Goal: Task Accomplishment & Management: Use online tool/utility

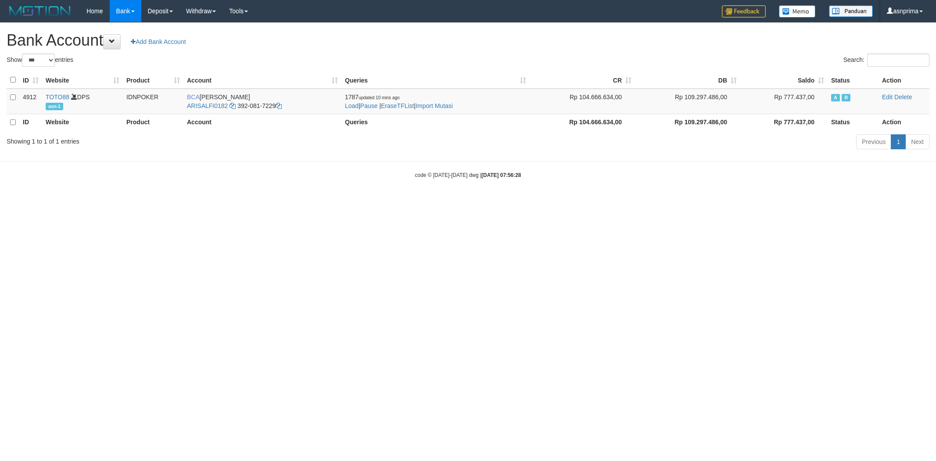
select select "***"
drag, startPoint x: 0, startPoint y: 0, endPoint x: 444, endPoint y: 104, distance: 456.0
click at [444, 104] on link "Import Mutasi" at bounding box center [434, 105] width 37 height 7
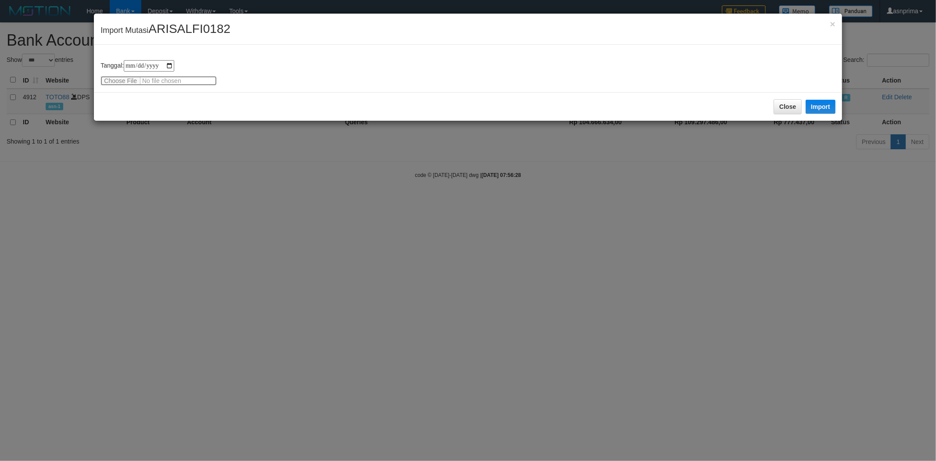
click at [137, 79] on input "file" at bounding box center [159, 81] width 116 height 10
type input "**********"
click at [820, 103] on button "Import" at bounding box center [821, 107] width 30 height 14
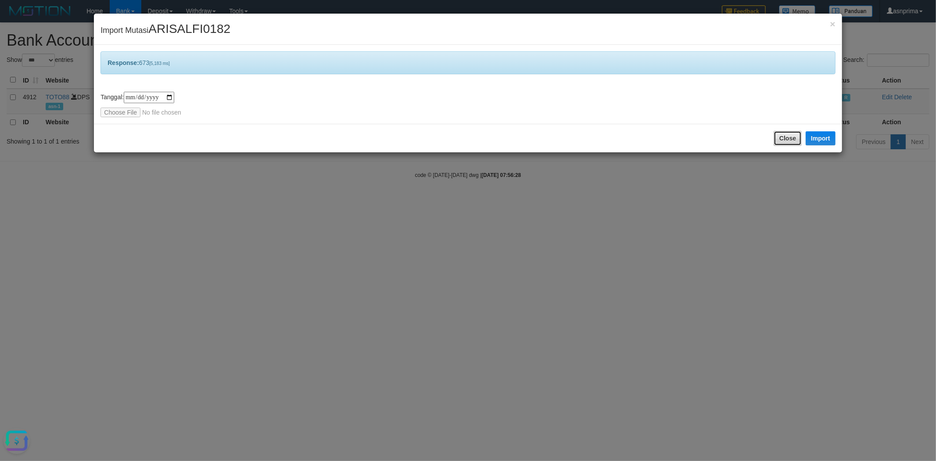
click at [780, 131] on button "Close" at bounding box center [788, 138] width 28 height 15
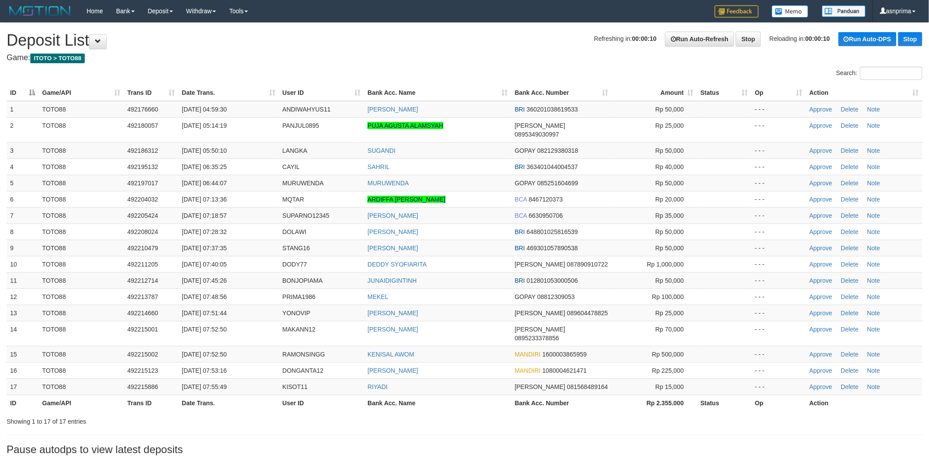
click at [901, 87] on th "Action" at bounding box center [864, 93] width 116 height 16
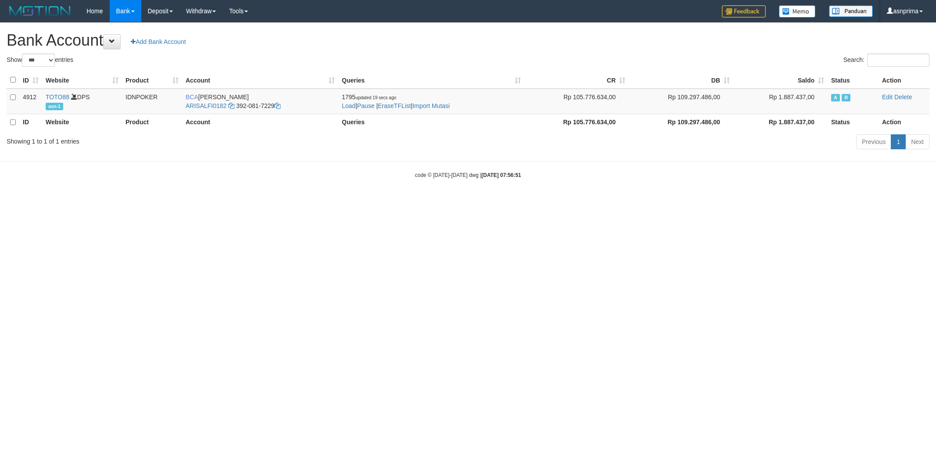
select select "***"
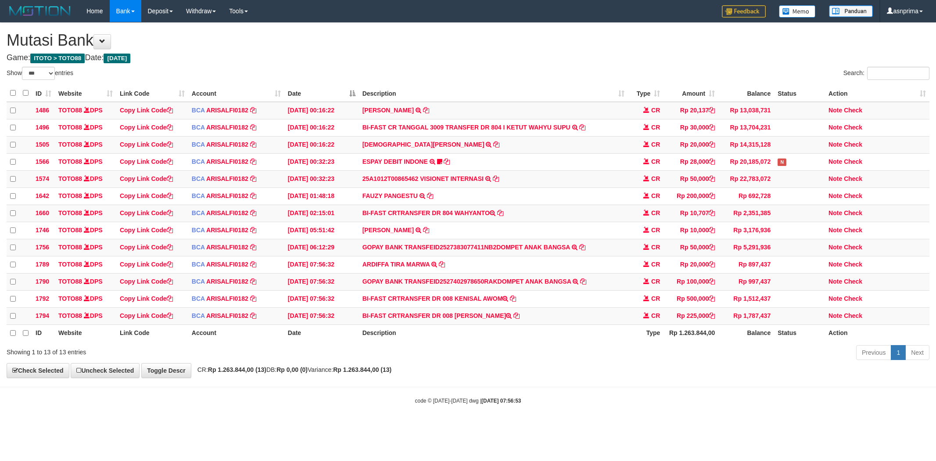
select select "***"
click at [469, 322] on td "BI-FAST CRTRANSFER DR 008 JANJIBAR SINAGA" at bounding box center [494, 315] width 270 height 17
drag, startPoint x: 469, startPoint y: 322, endPoint x: 492, endPoint y: 321, distance: 23.3
click at [492, 321] on td "BI-FAST CRTRANSFER DR 008 JANJIBAR SINAGA" at bounding box center [494, 315] width 270 height 17
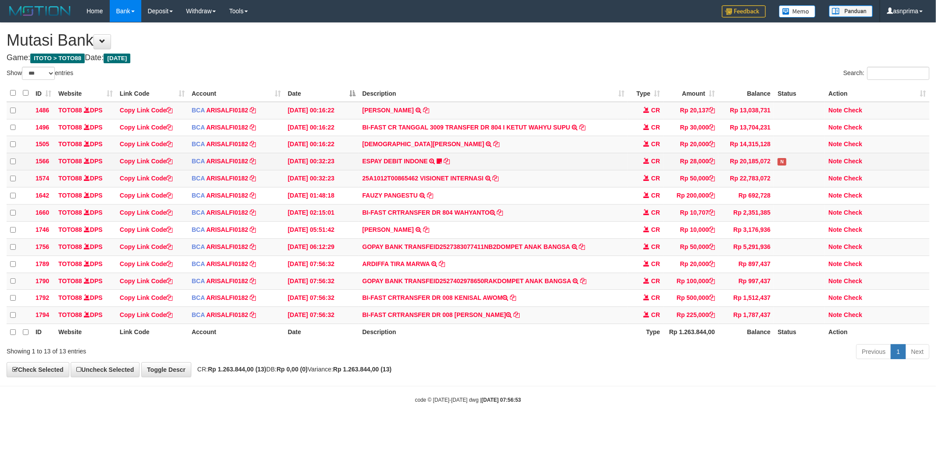
copy td "JANJIBAR SINAGA"
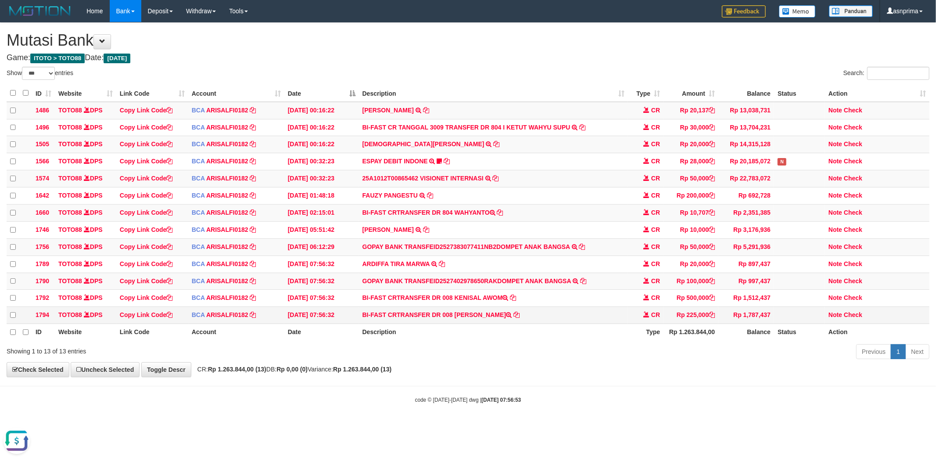
click at [852, 320] on td "Note Check" at bounding box center [877, 315] width 104 height 17
drag, startPoint x: 851, startPoint y: 322, endPoint x: 680, endPoint y: 316, distance: 171.3
click at [852, 318] on link "Check" at bounding box center [853, 314] width 18 height 7
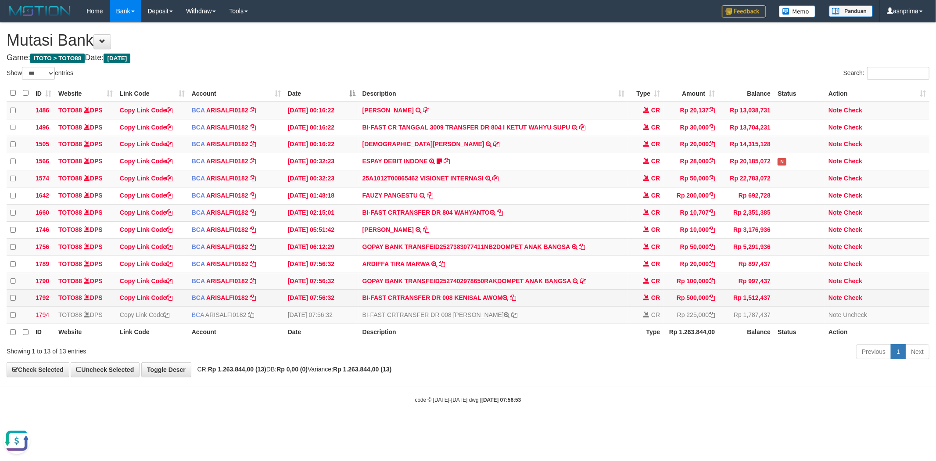
click at [472, 304] on td "BI-FAST CRTRANSFER DR 008 KENISAL AWOM" at bounding box center [494, 298] width 270 height 17
drag, startPoint x: 472, startPoint y: 304, endPoint x: 489, endPoint y: 305, distance: 17.2
click at [489, 305] on td "BI-FAST CRTRANSFER DR 008 KENISAL AWOM" at bounding box center [494, 298] width 270 height 17
copy td "KENISAL AWOM"
drag, startPoint x: 857, startPoint y: 306, endPoint x: 763, endPoint y: 282, distance: 96.4
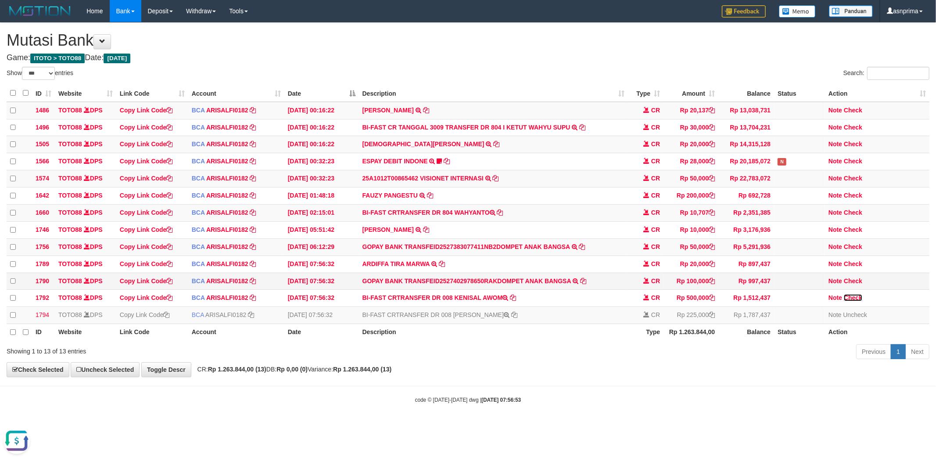
click at [857, 301] on link "Check" at bounding box center [853, 297] width 18 height 7
click at [854, 284] on link "Check" at bounding box center [853, 280] width 18 height 7
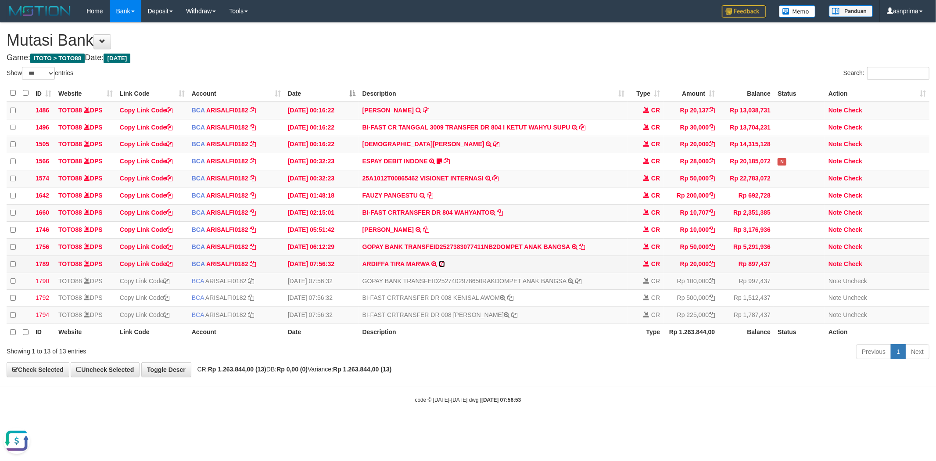
click at [442, 267] on icon at bounding box center [442, 264] width 6 height 6
copy td "KENISAL AWOM"
click at [854, 267] on link "Check" at bounding box center [853, 263] width 18 height 7
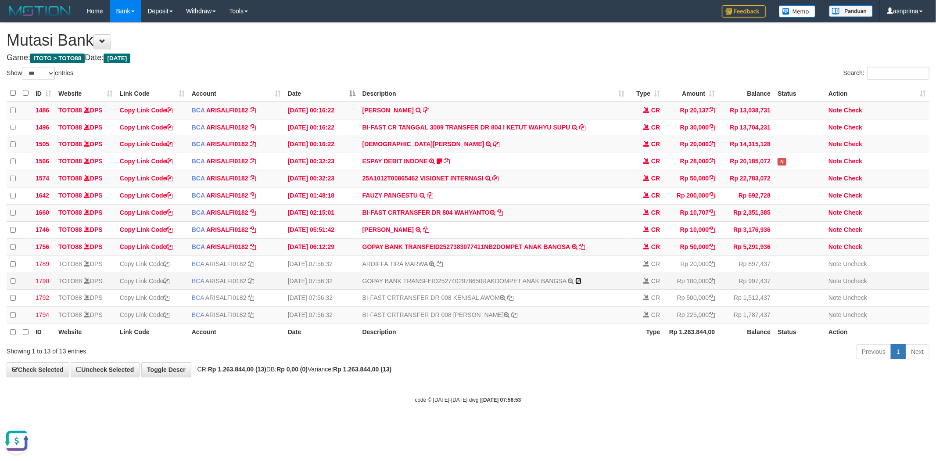
click at [580, 284] on icon at bounding box center [579, 281] width 6 height 6
click at [512, 64] on div "**********" at bounding box center [468, 200] width 936 height 354
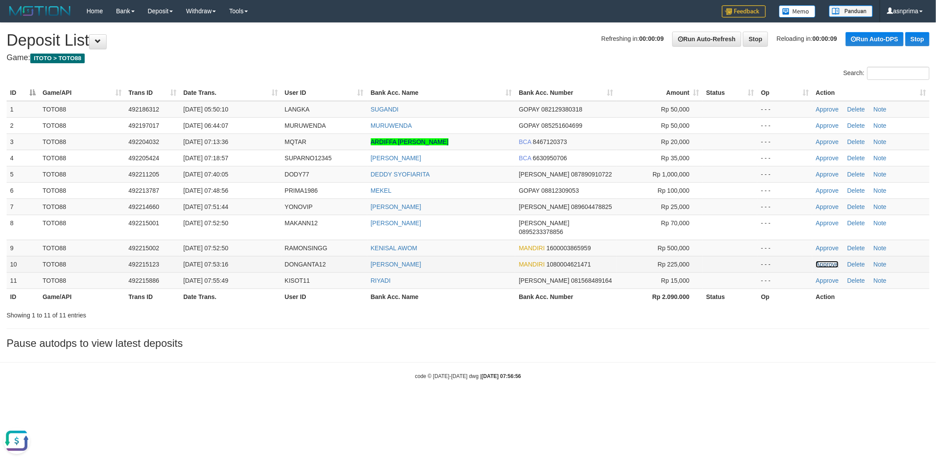
click at [828, 261] on link "Approve" at bounding box center [827, 264] width 23 height 7
click at [824, 245] on link "Approve" at bounding box center [827, 248] width 23 height 7
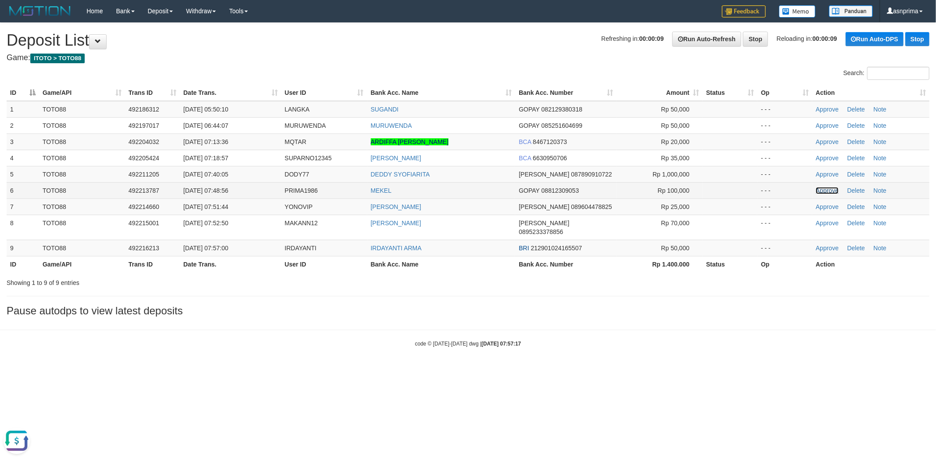
click at [818, 189] on link "Approve" at bounding box center [827, 190] width 23 height 7
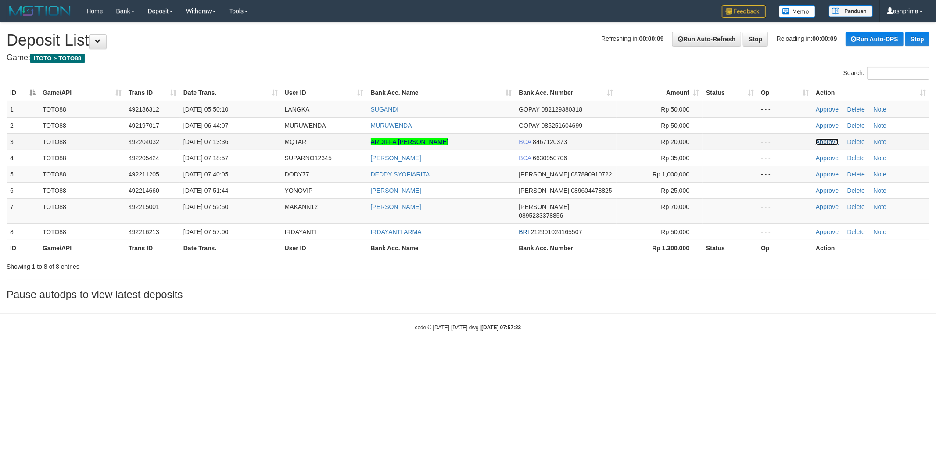
click at [820, 140] on link "Approve" at bounding box center [827, 141] width 23 height 7
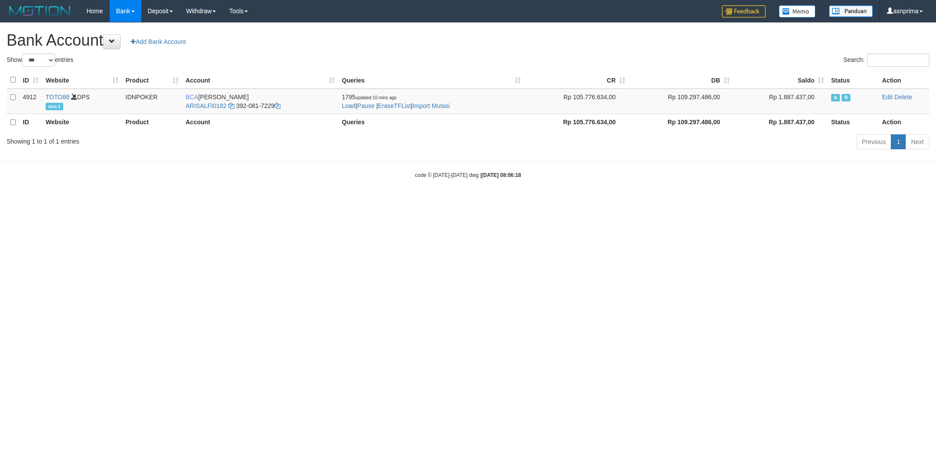
select select "***"
click at [444, 109] on td "1795 updated 10 mins ago Load | Pause | EraseTFList | Import Mutasi" at bounding box center [431, 101] width 186 height 25
click at [443, 104] on link "Import Mutasi" at bounding box center [431, 105] width 37 height 7
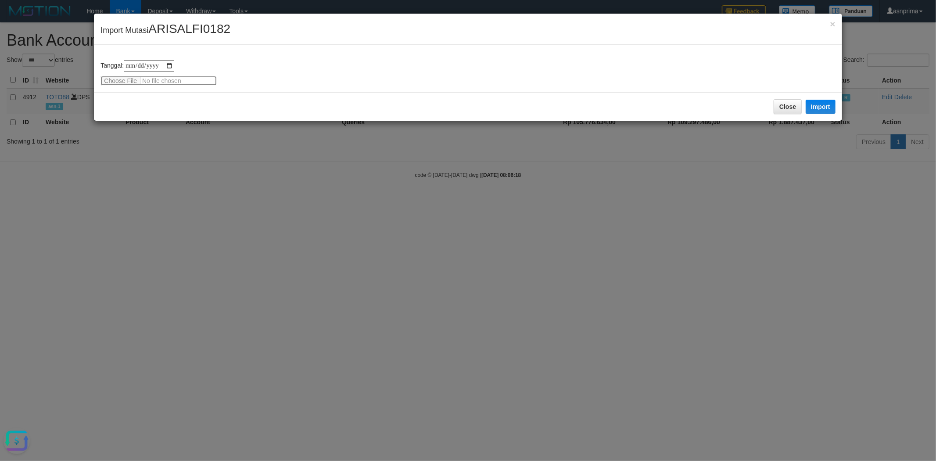
click at [154, 76] on input "file" at bounding box center [159, 81] width 116 height 10
type input "**********"
click at [822, 104] on button "Import" at bounding box center [821, 107] width 30 height 14
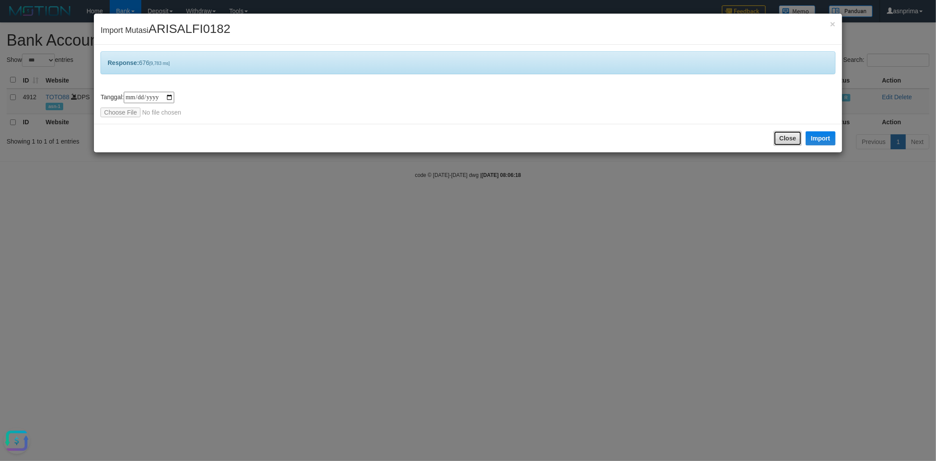
click at [797, 141] on button "Close" at bounding box center [788, 138] width 28 height 15
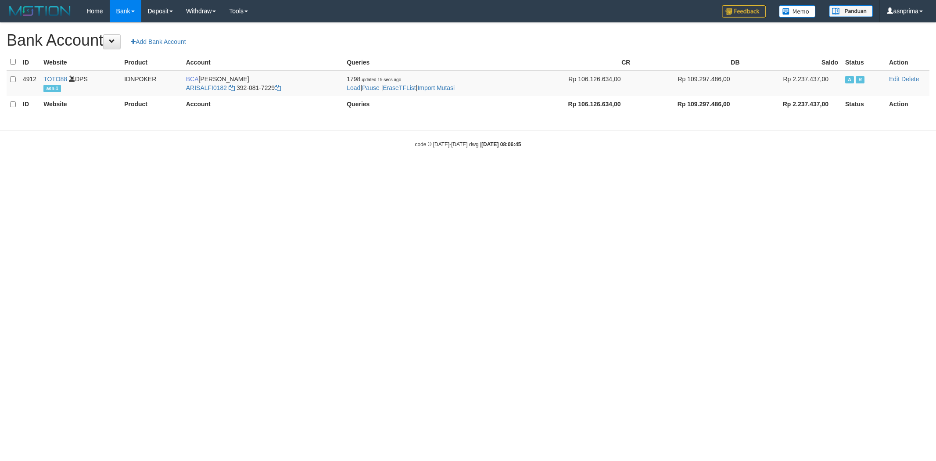
select select "***"
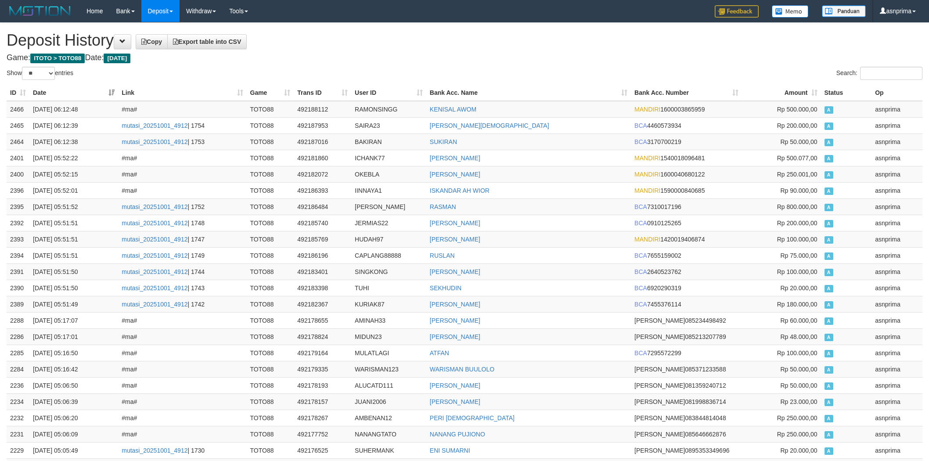
select select "**"
click at [370, 106] on td "RAMONSINGG" at bounding box center [388, 109] width 75 height 17
copy td "RAMONSINGG"
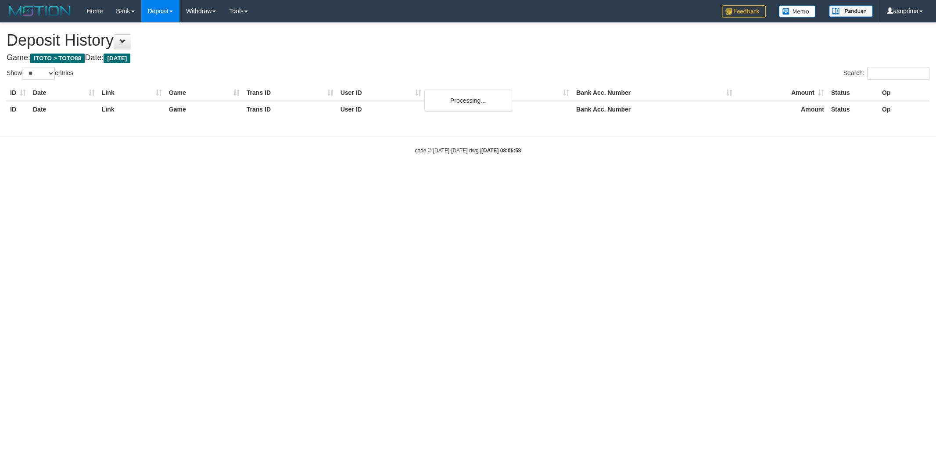
select select "**"
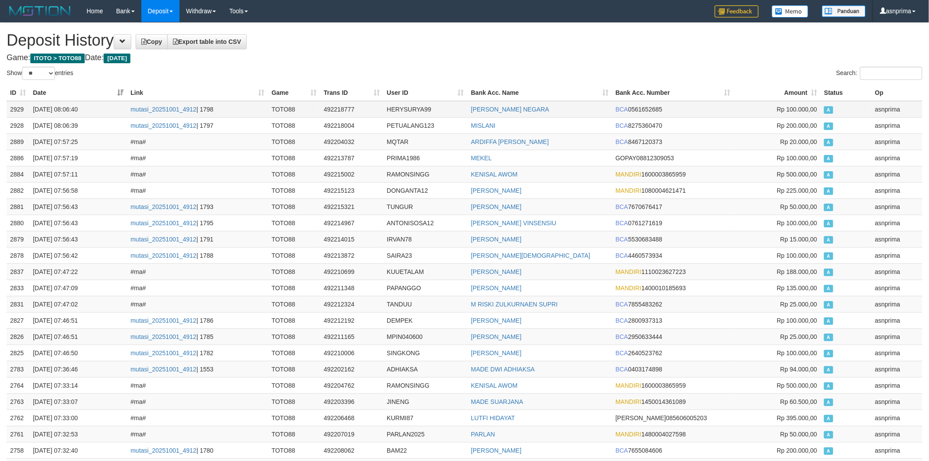
click at [12, 110] on td "2929" at bounding box center [18, 109] width 23 height 17
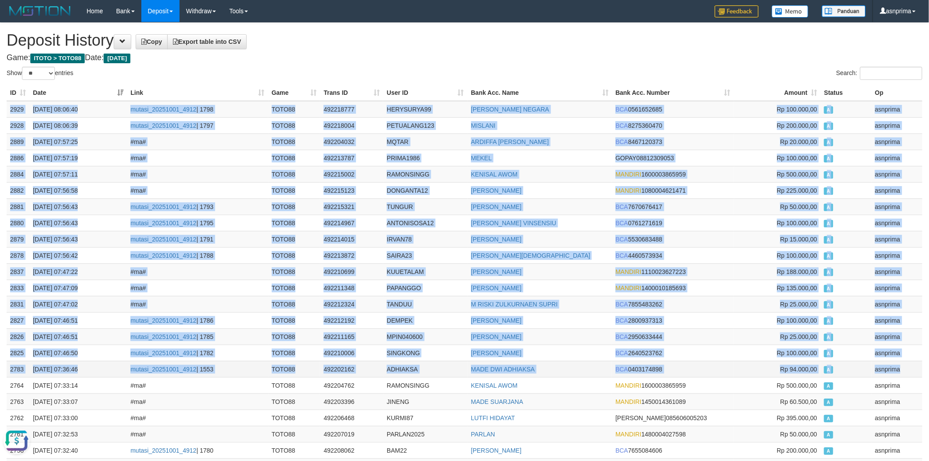
drag, startPoint x: 903, startPoint y: 369, endPoint x: 896, endPoint y: 368, distance: 7.5
click at [903, 369] on td "asnprima" at bounding box center [896, 369] width 51 height 16
copy tbody "2929 01/10/2025 08:06:40 mutasi_20251001_4912 | 1798 TOTO88 492218777 HERYSURYA…"
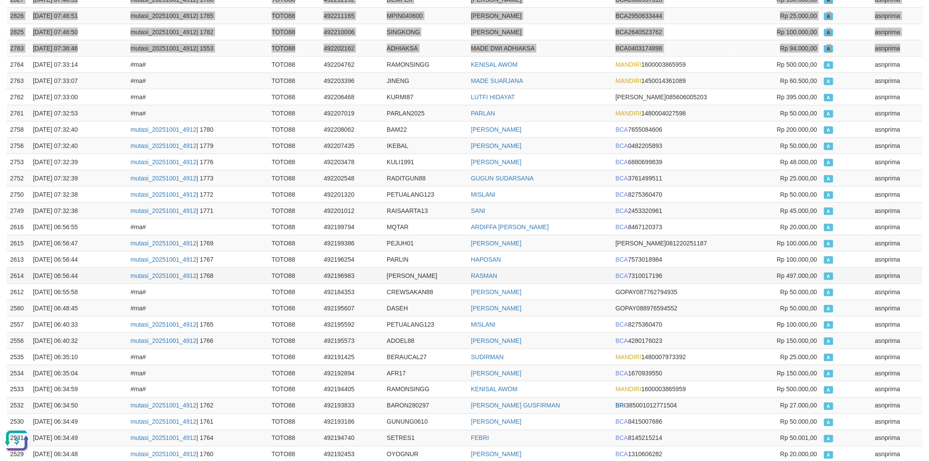
scroll to position [265, 0]
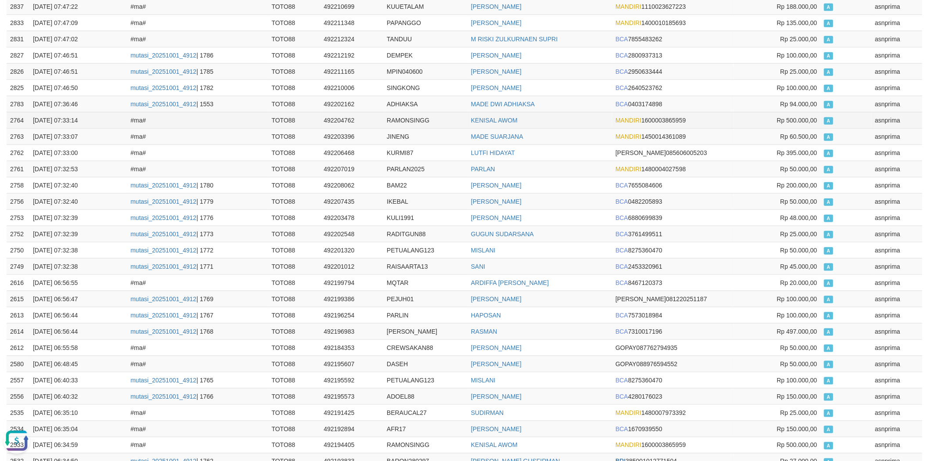
click at [401, 119] on td "RAMONSINGG" at bounding box center [425, 120] width 84 height 16
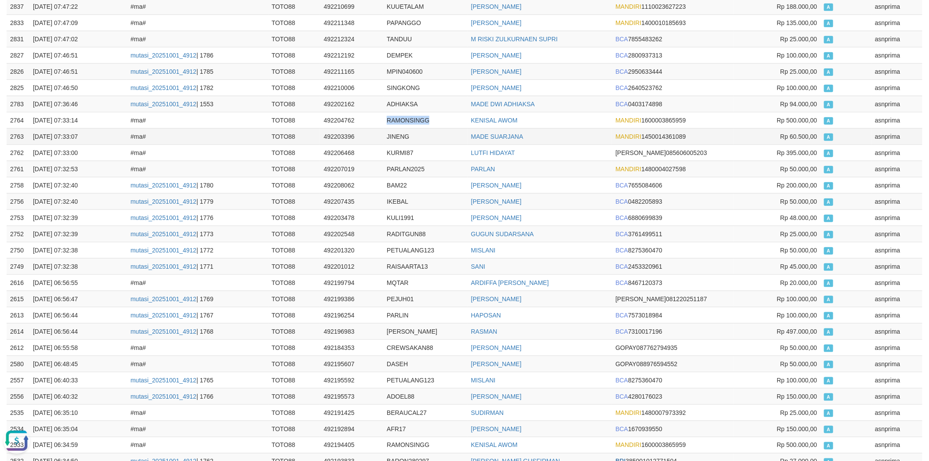
copy td "RAMONSINGG"
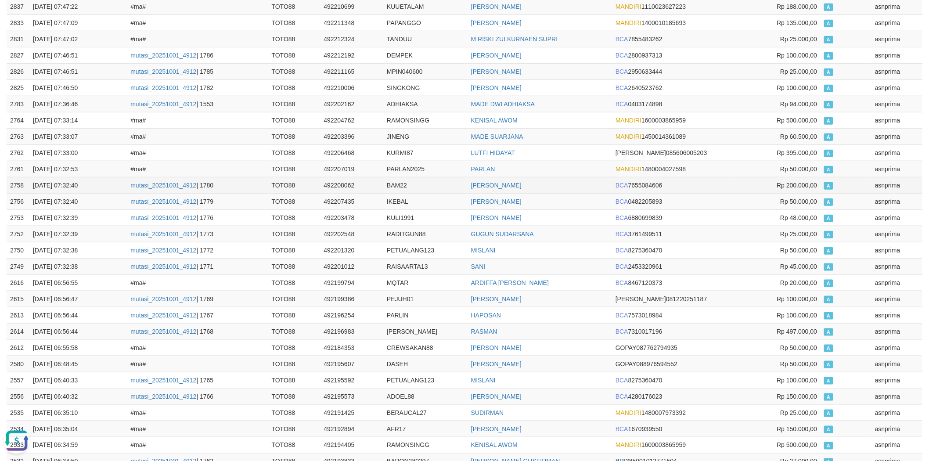
click at [313, 187] on td "TOTO88" at bounding box center [294, 185] width 52 height 16
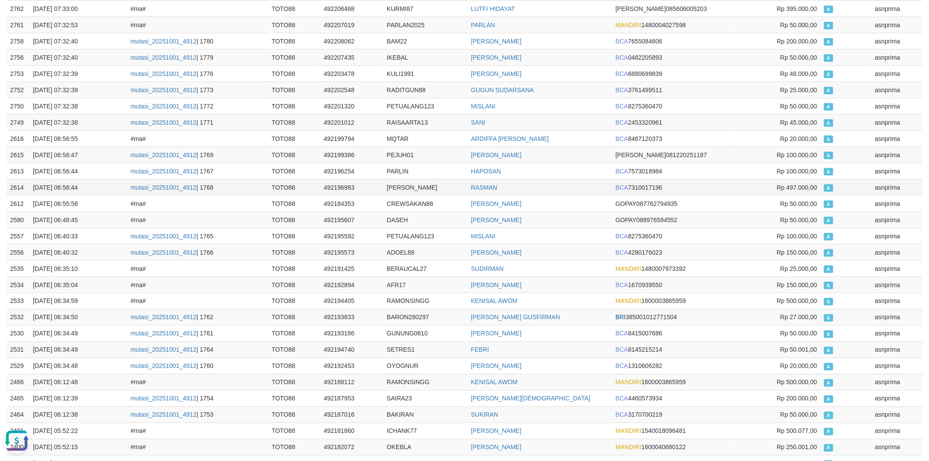
scroll to position [382, 0]
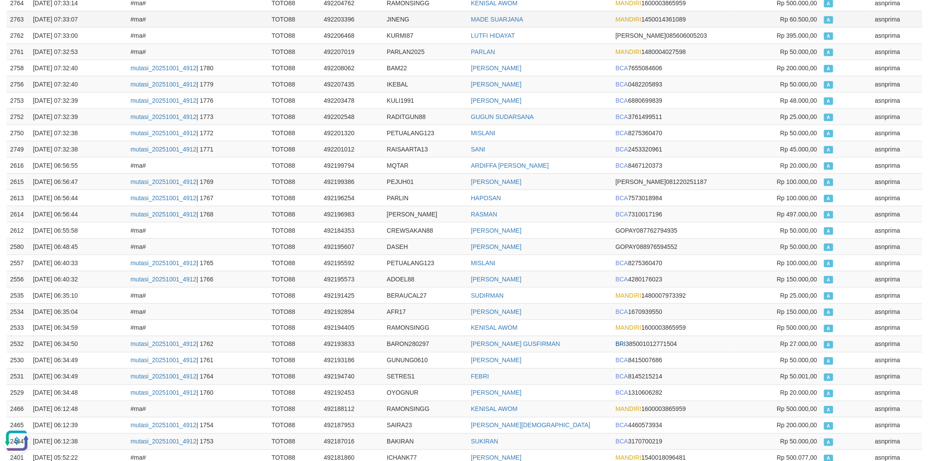
click at [19, 21] on td "2763" at bounding box center [18, 19] width 23 height 16
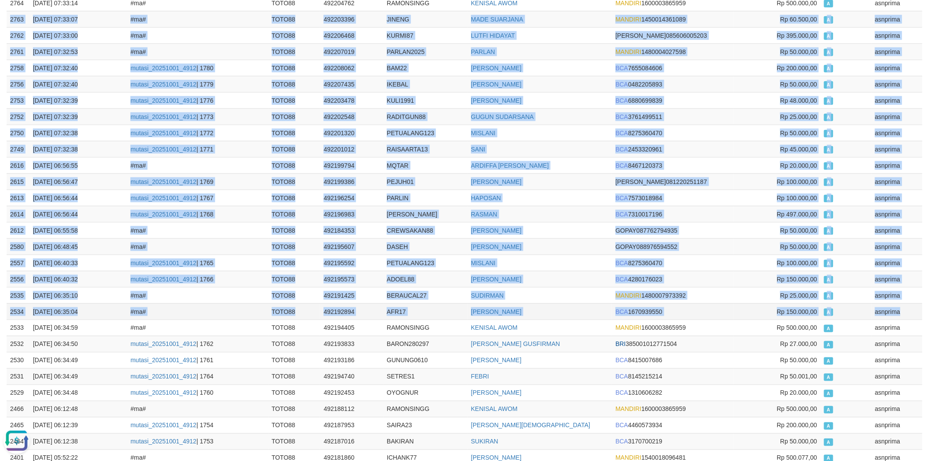
drag, startPoint x: 893, startPoint y: 316, endPoint x: 879, endPoint y: 315, distance: 14.1
click at [893, 317] on td "asnprima" at bounding box center [896, 311] width 51 height 16
copy tbody "2763 01/10/2025 07:33:07 #ma# TOTO88 492203396 JINENG MADE SUARJANA MANDIRI 145…"
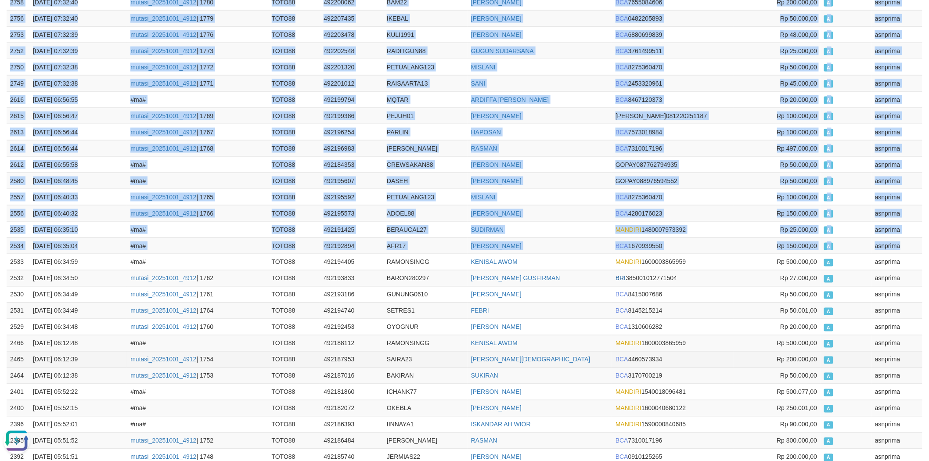
scroll to position [558, 0]
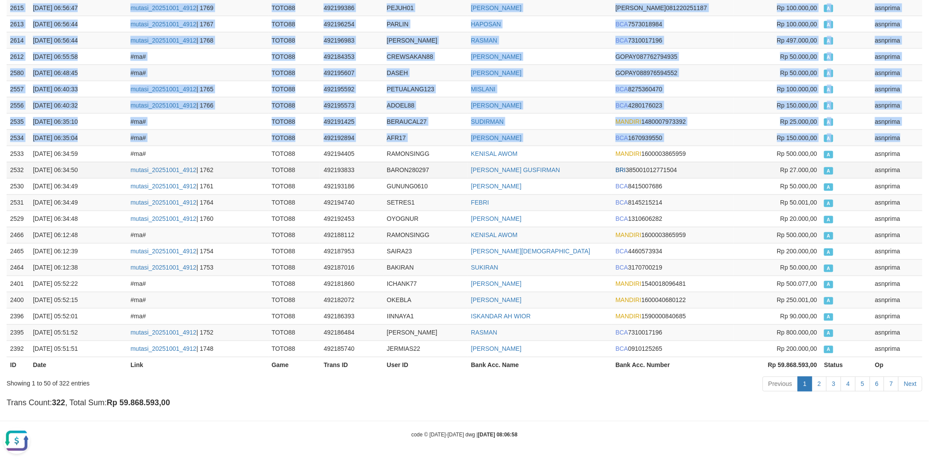
click at [398, 169] on td "BARON280297" at bounding box center [425, 170] width 84 height 16
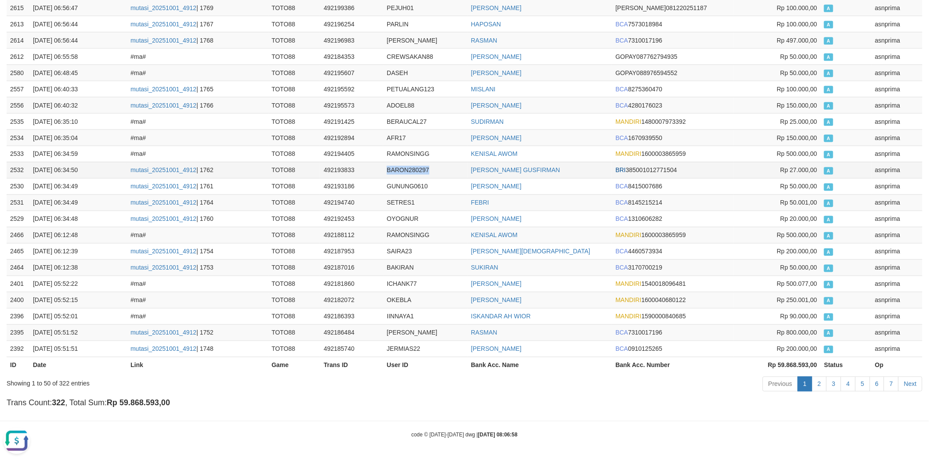
click at [398, 169] on td "BARON280297" at bounding box center [425, 170] width 84 height 16
copy td "BARON280297"
click at [18, 182] on td "2530" at bounding box center [18, 186] width 23 height 16
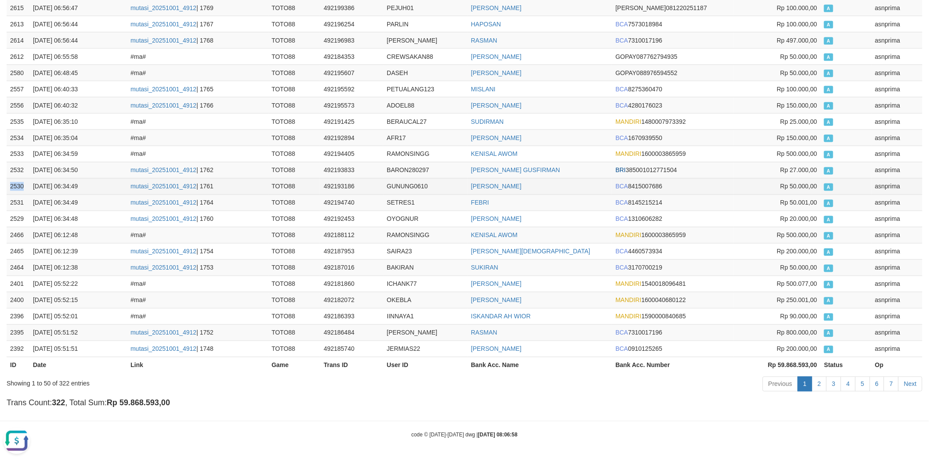
click at [18, 182] on td "2530" at bounding box center [18, 186] width 23 height 16
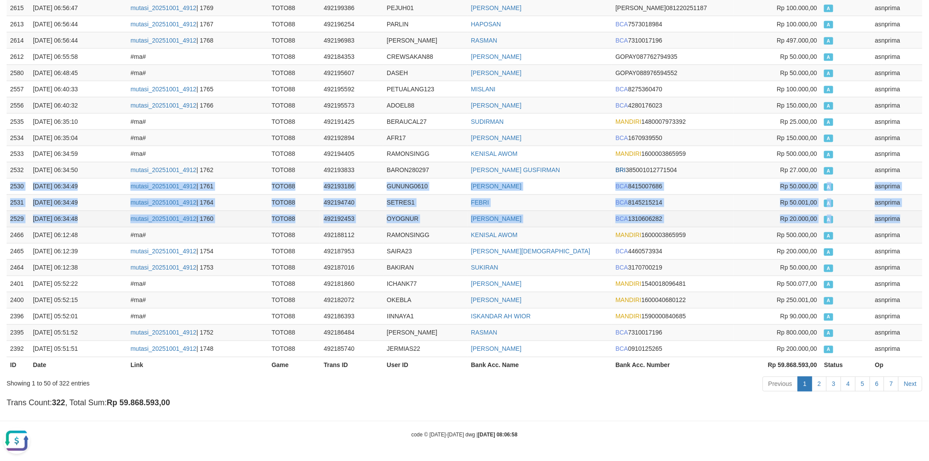
click at [898, 221] on td "asnprima" at bounding box center [896, 219] width 51 height 16
copy tbody "2530 01/10/2025 06:34:49 mutasi_20251001_4912 | 1761 TOTO88 492193186 GUNUNG061…"
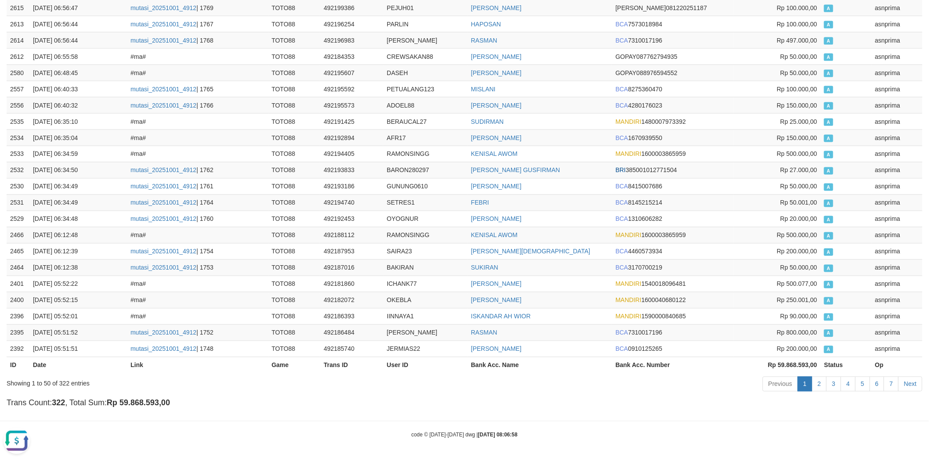
click at [410, 235] on td "RAMONSINGG" at bounding box center [425, 235] width 84 height 16
copy td "RAMONSINGG"
click at [818, 383] on link "2" at bounding box center [819, 384] width 15 height 15
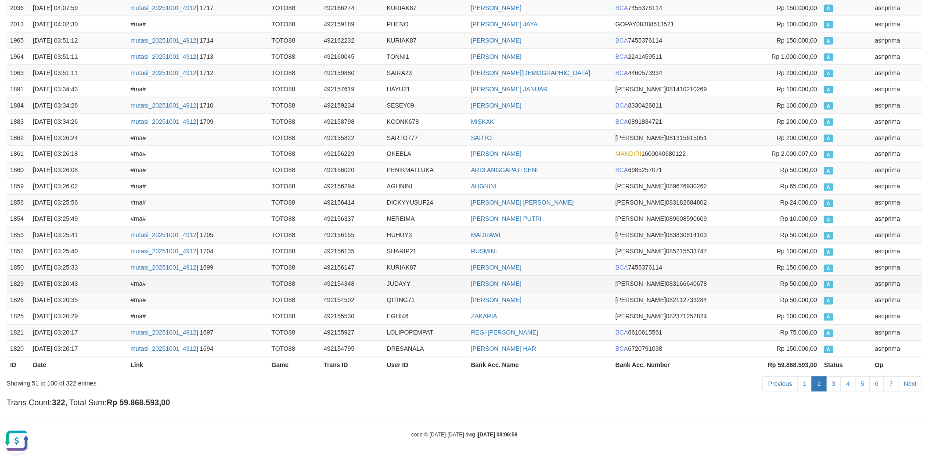
scroll to position [567, 0]
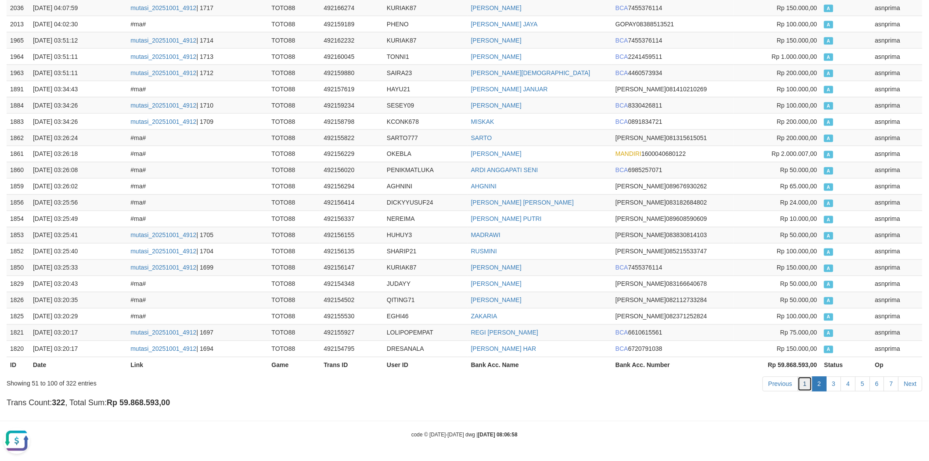
click at [810, 388] on link "1" at bounding box center [805, 384] width 15 height 15
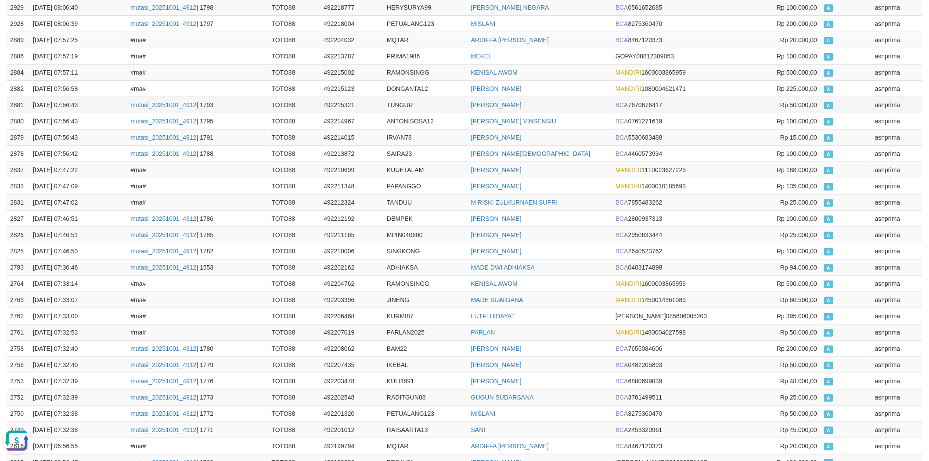
scroll to position [119, 0]
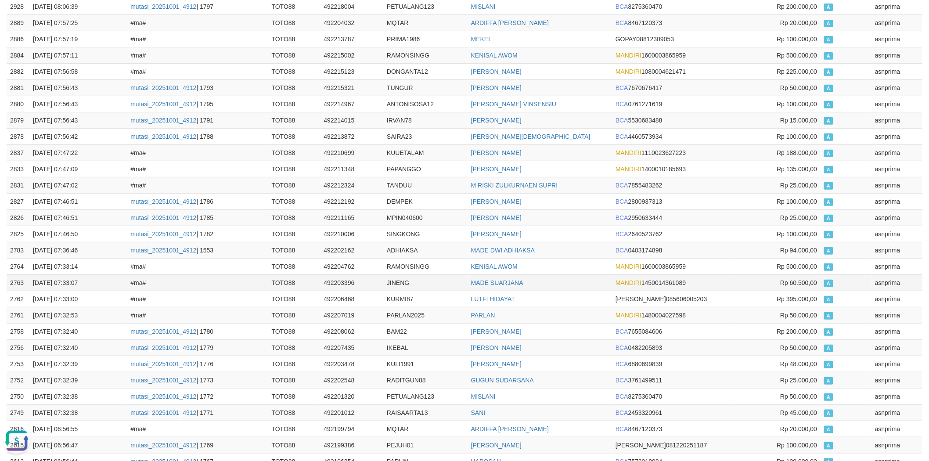
click at [405, 277] on td "JINENG" at bounding box center [425, 282] width 84 height 16
copy td "JINENG"
click at [351, 279] on td "492203396" at bounding box center [351, 282] width 63 height 16
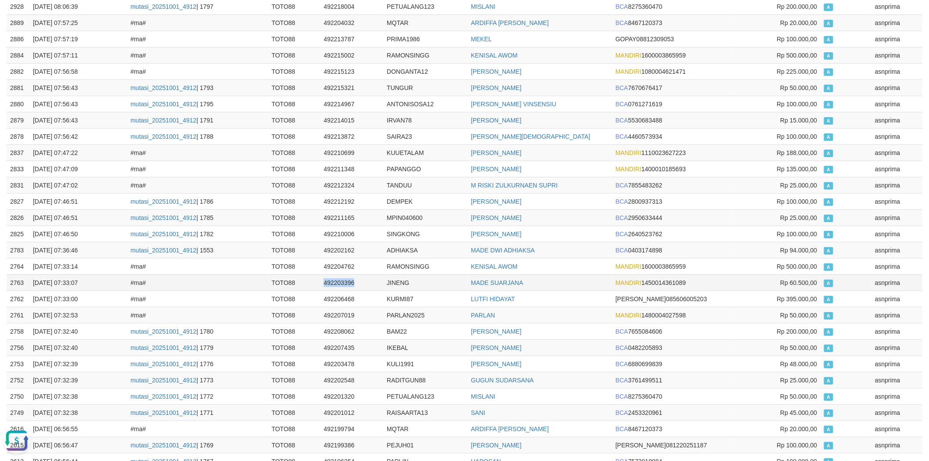
copy td "492203396"
click at [400, 283] on td "JINENG" at bounding box center [425, 282] width 84 height 16
copy td "JINENG"
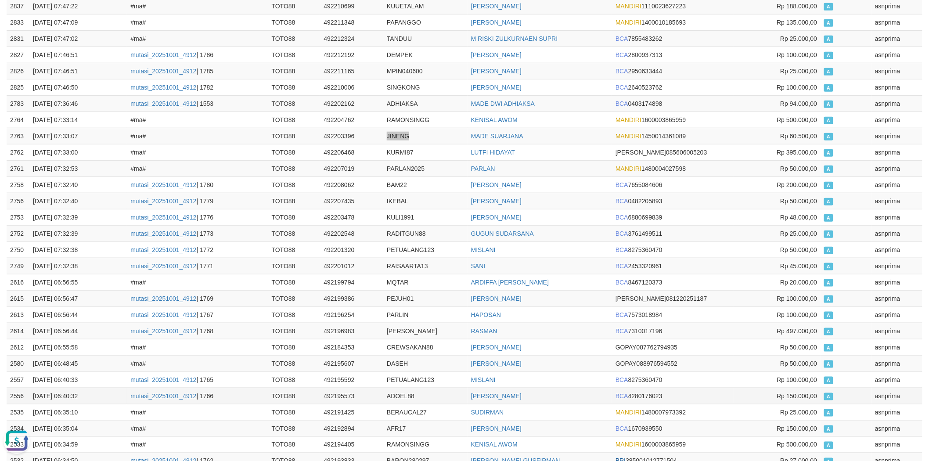
scroll to position [265, 0]
click at [400, 102] on td "ADHIAKSA" at bounding box center [425, 104] width 84 height 16
copy td "ADHIAKSA"
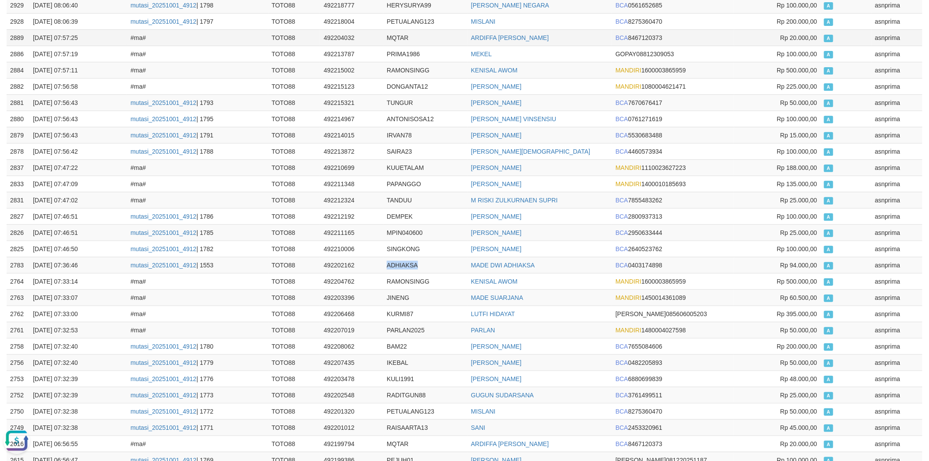
scroll to position [0, 0]
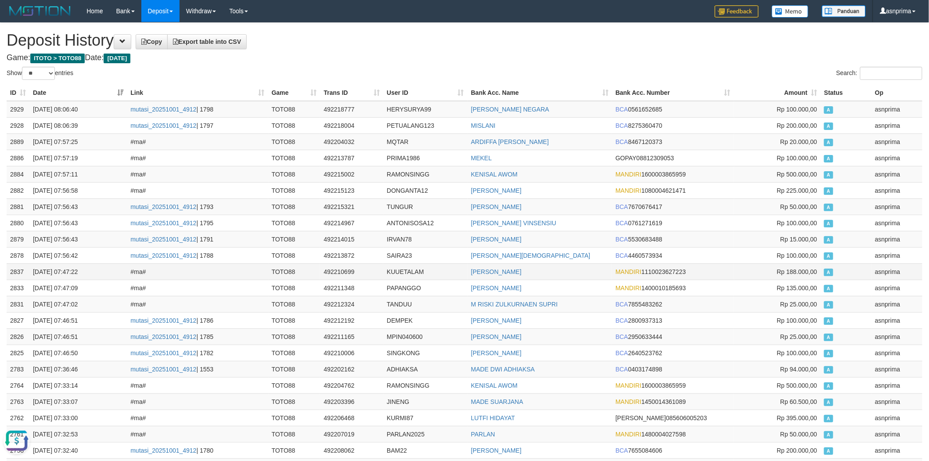
click at [394, 270] on td "KUUETALAM" at bounding box center [425, 271] width 84 height 16
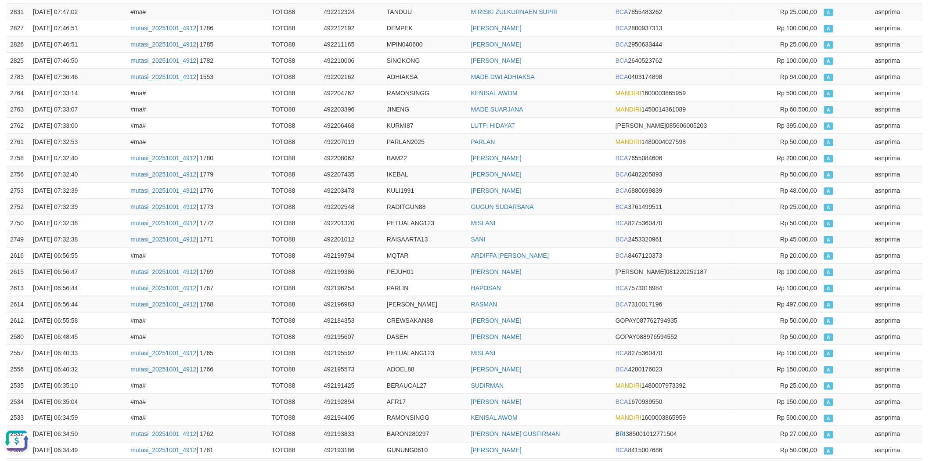
scroll to position [558, 0]
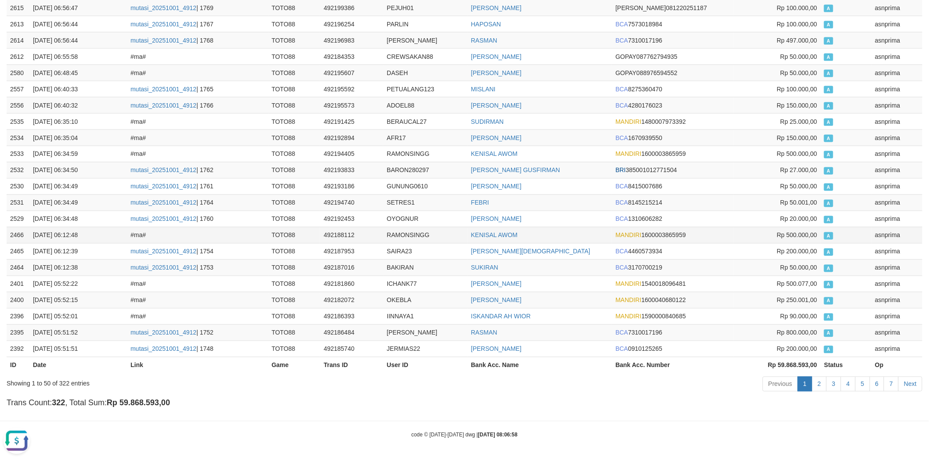
click at [408, 230] on td "RAMONSINGG" at bounding box center [425, 235] width 84 height 16
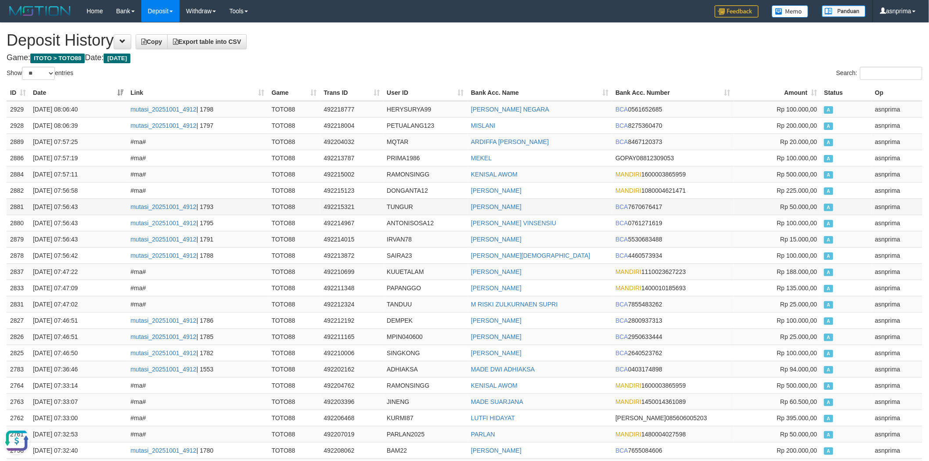
scroll to position [480, 0]
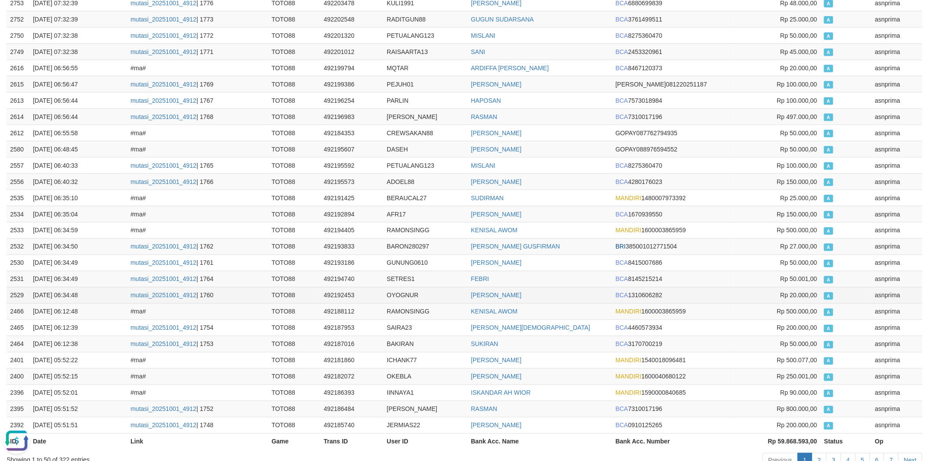
click at [408, 297] on td "OYOGNUR" at bounding box center [425, 295] width 84 height 16
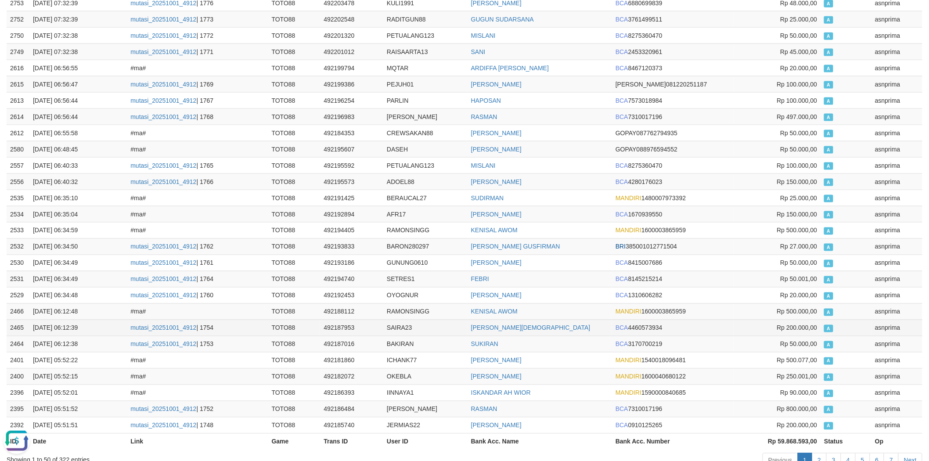
click at [400, 328] on td "SAIRA23" at bounding box center [425, 328] width 84 height 16
click at [352, 220] on td "492192894" at bounding box center [351, 214] width 63 height 16
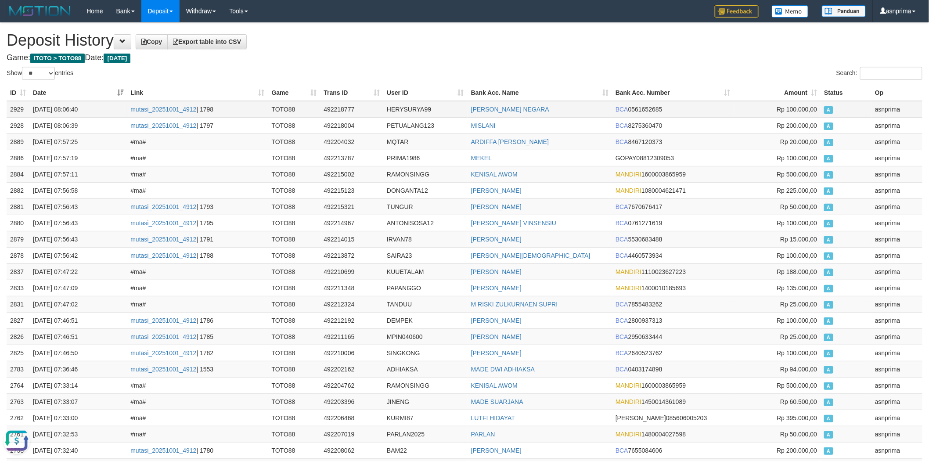
click at [16, 106] on td "2929" at bounding box center [18, 109] width 23 height 17
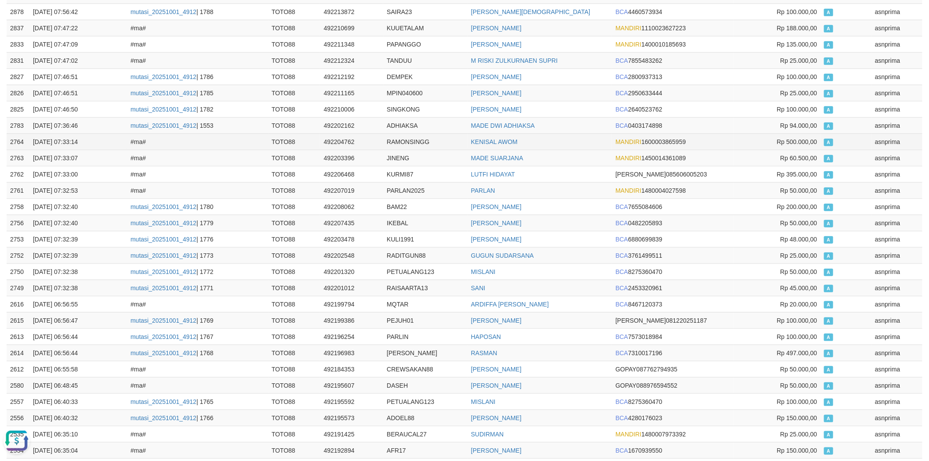
scroll to position [536, 0]
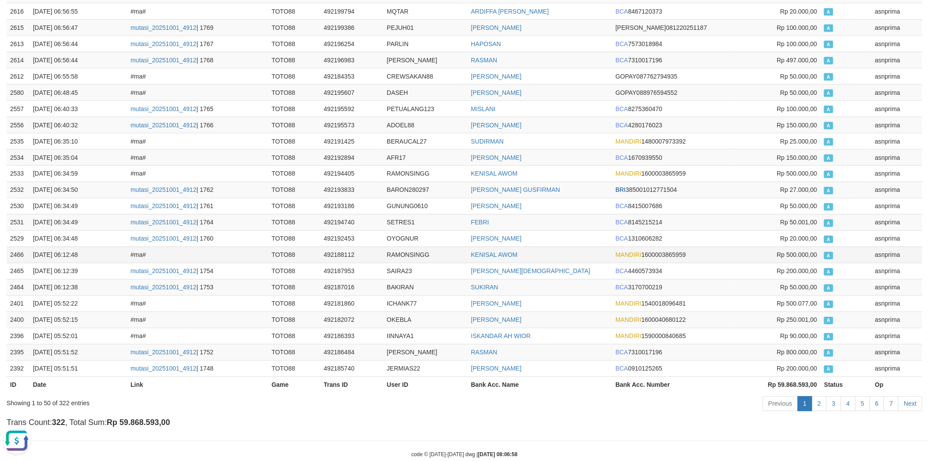
click at [407, 253] on td "RAMONSINGG" at bounding box center [425, 255] width 84 height 16
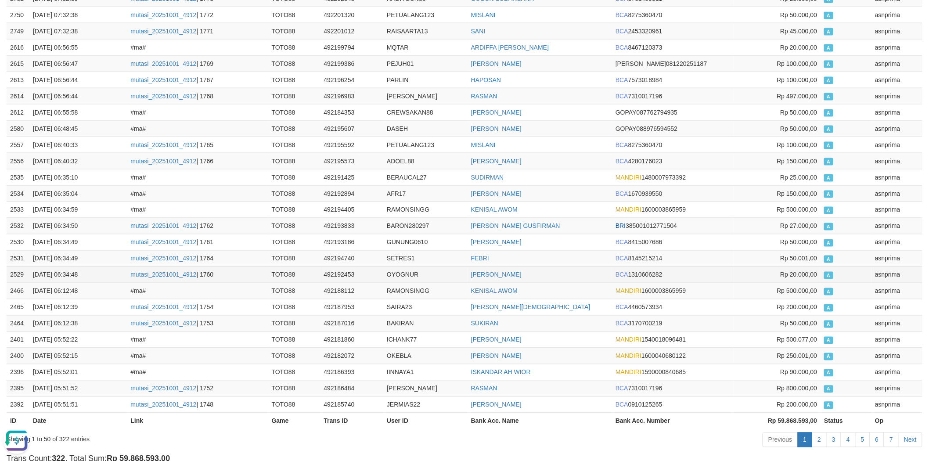
scroll to position [529, 0]
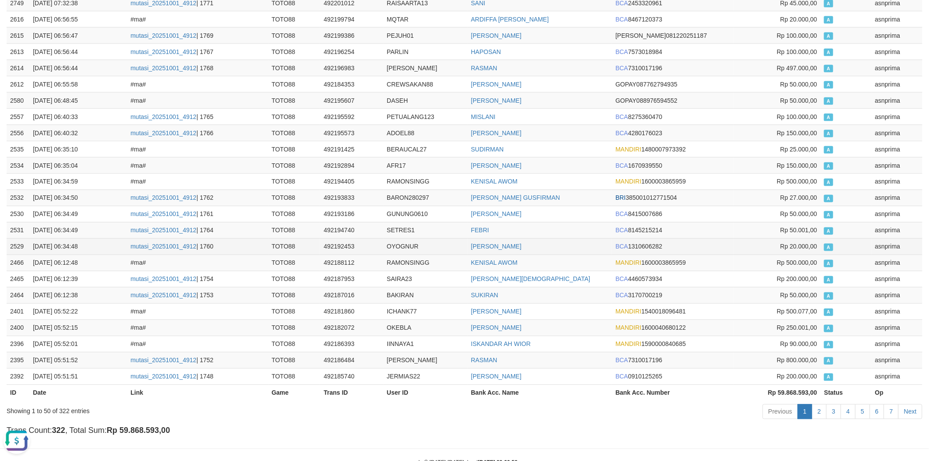
click at [401, 244] on td "OYOGNUR" at bounding box center [425, 246] width 84 height 16
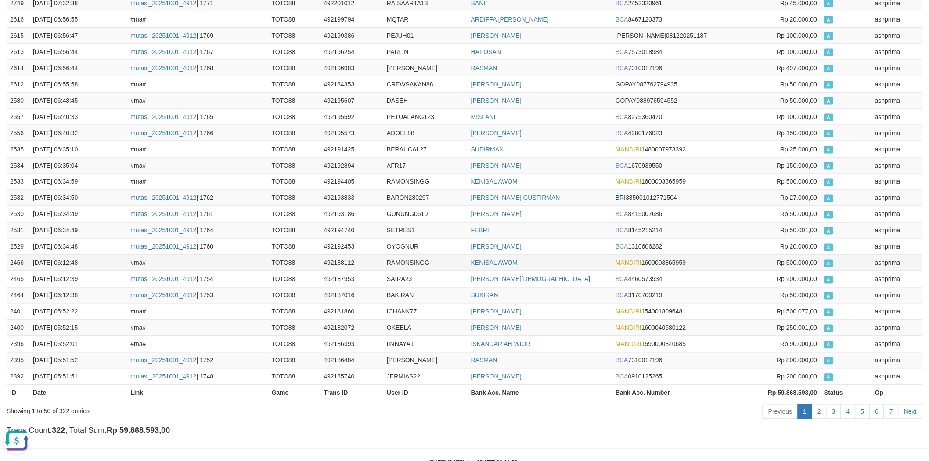
click at [415, 266] on td "RAMONSINGG" at bounding box center [425, 263] width 84 height 16
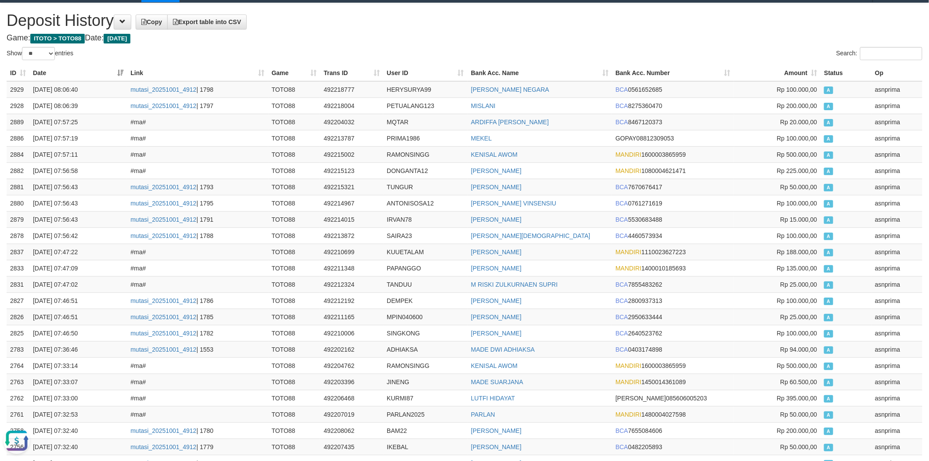
scroll to position [0, 0]
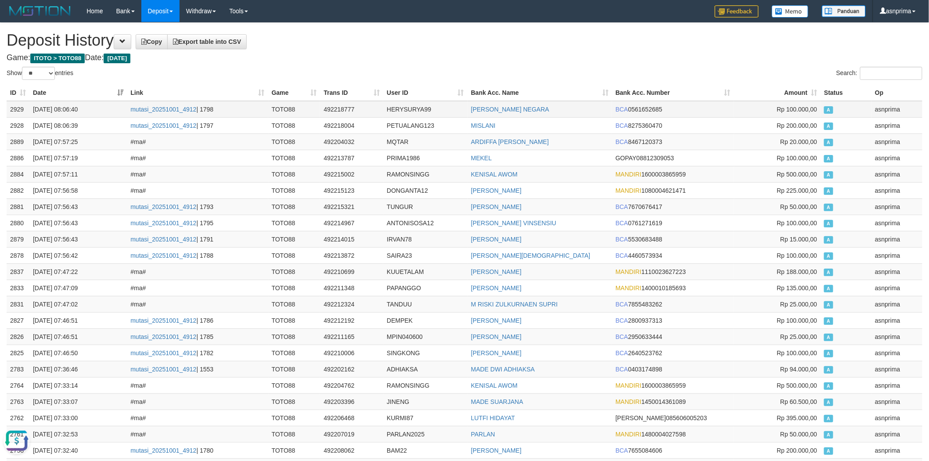
click at [13, 108] on td "2929" at bounding box center [18, 109] width 23 height 17
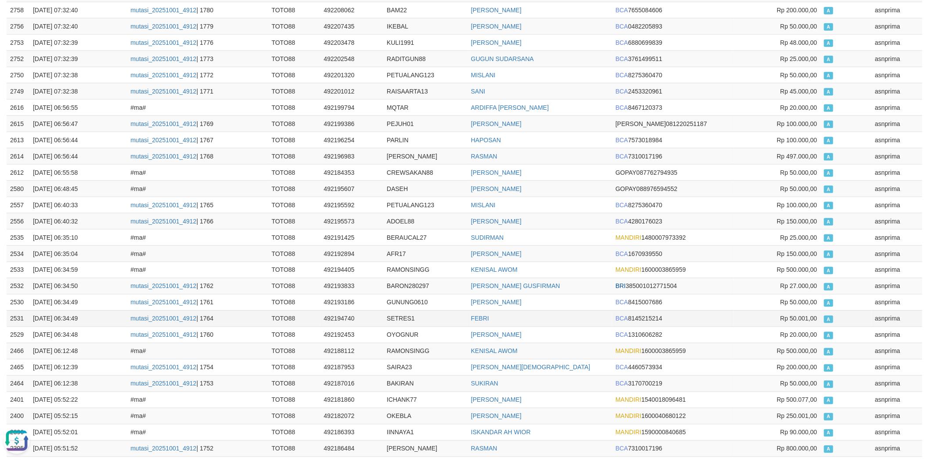
scroll to position [536, 0]
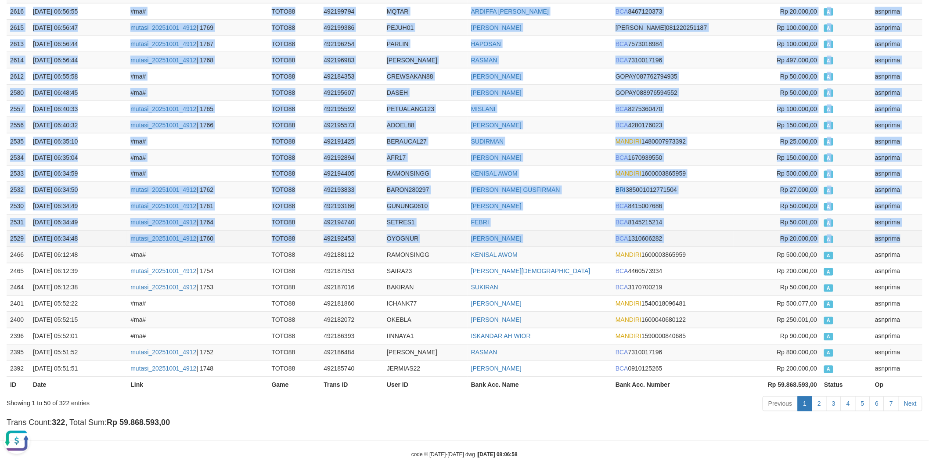
click at [903, 234] on td "asnprima" at bounding box center [896, 238] width 51 height 16
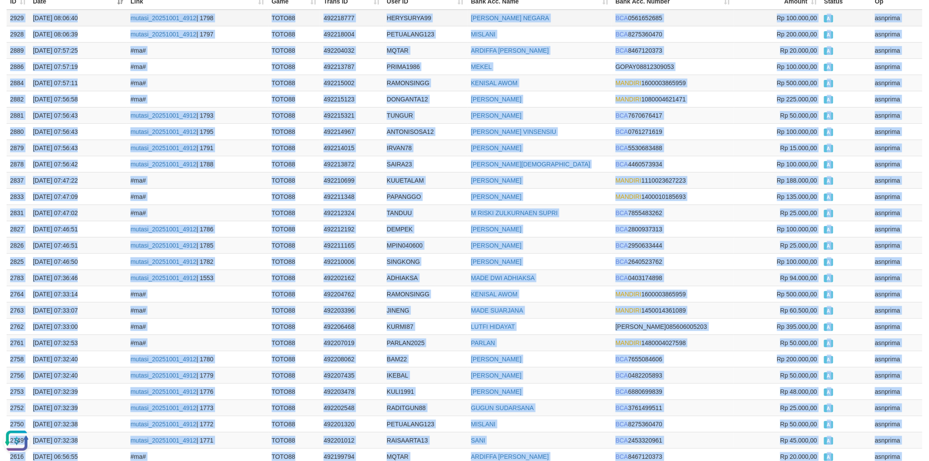
scroll to position [0, 0]
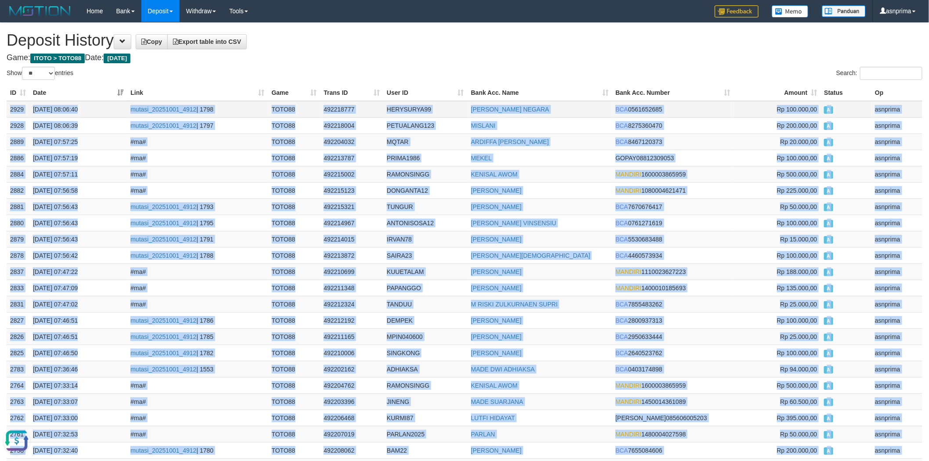
click at [406, 108] on td "HERYSURYA99" at bounding box center [425, 109] width 84 height 17
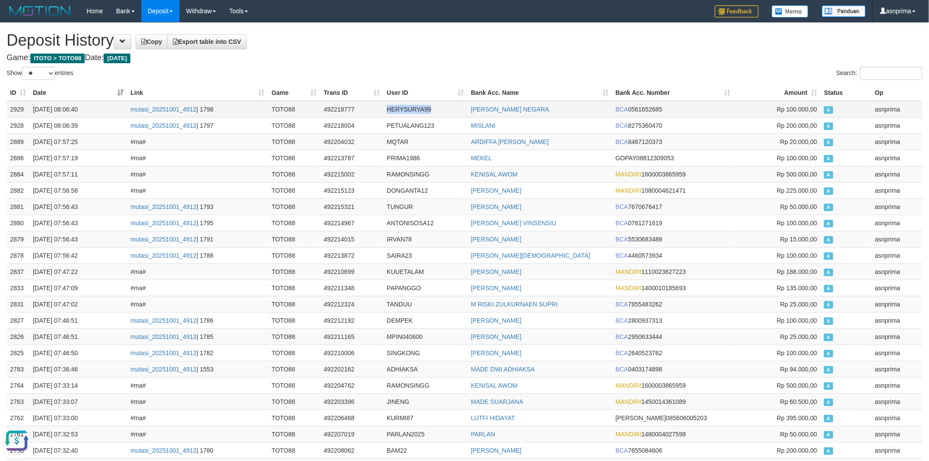
click at [406, 108] on td "HERYSURYA99" at bounding box center [425, 109] width 84 height 17
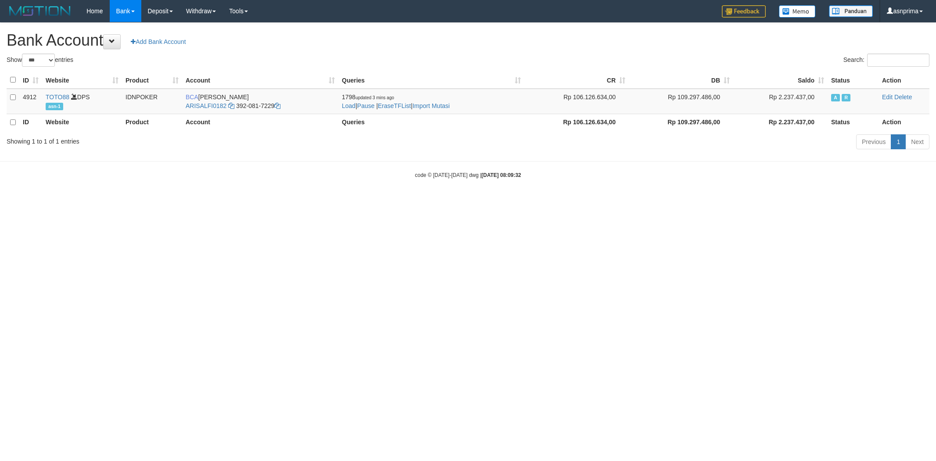
select select "***"
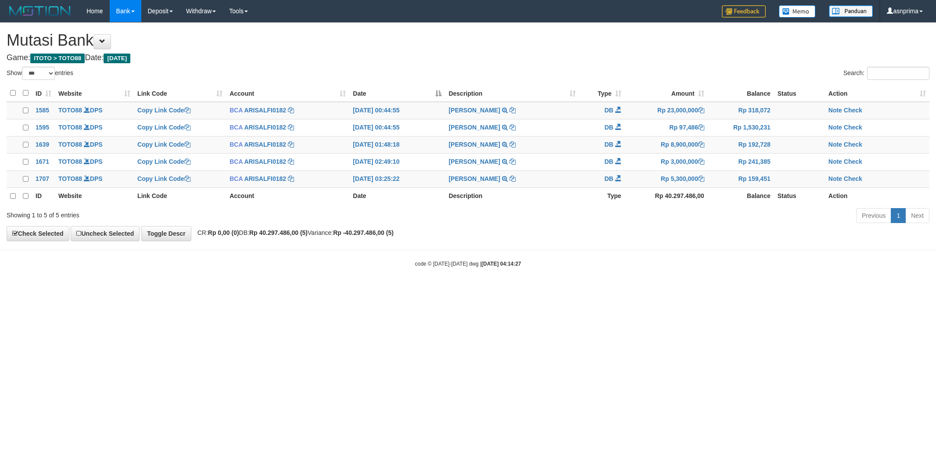
select select "***"
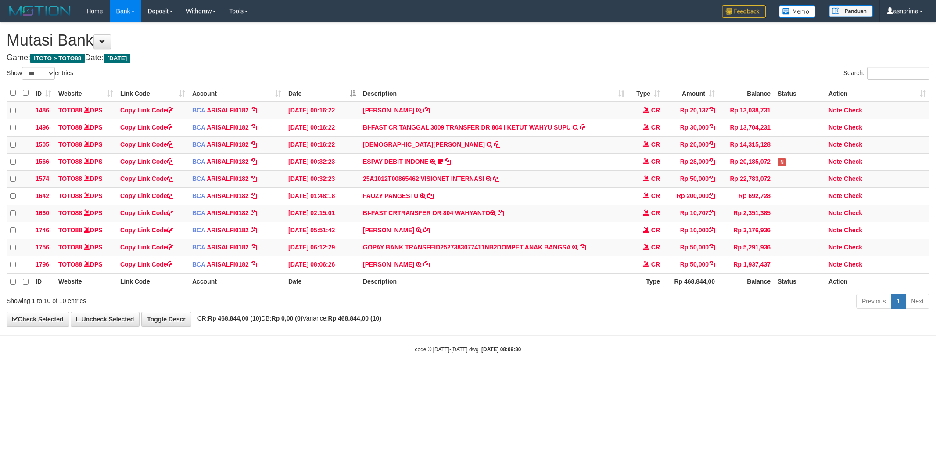
select select "***"
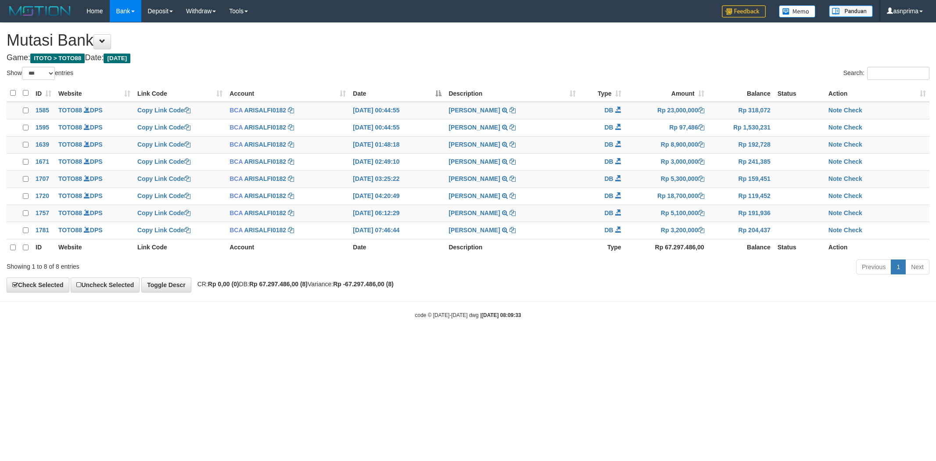
select select "***"
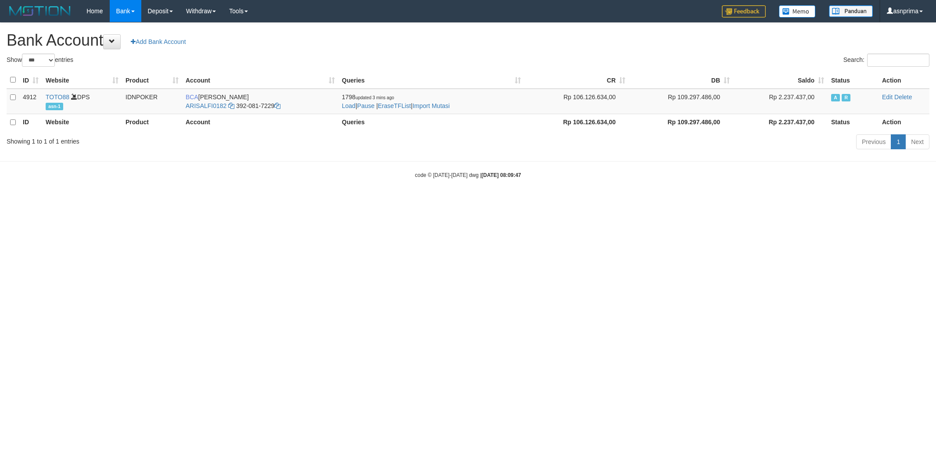
select select "***"
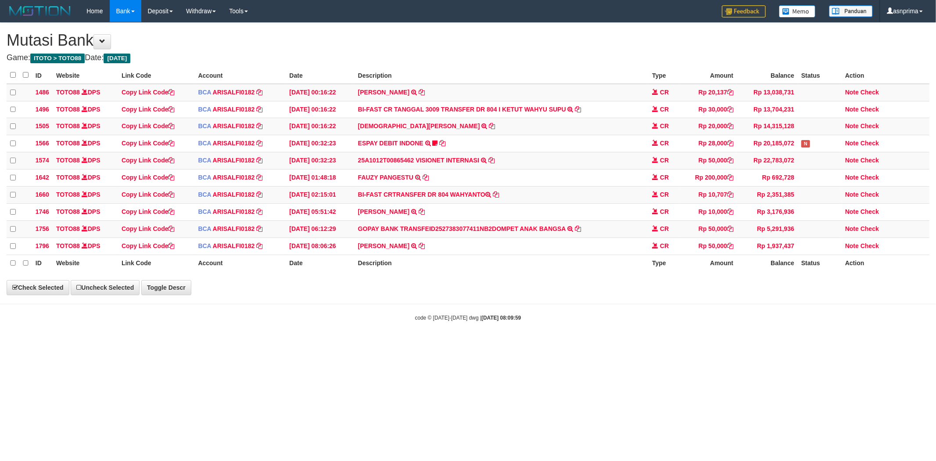
select select "***"
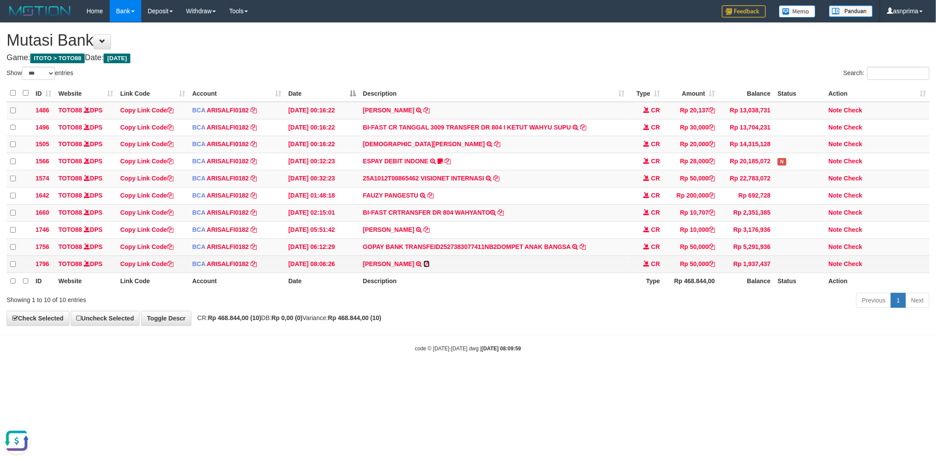
click at [430, 267] on icon at bounding box center [427, 264] width 6 height 6
select select "***"
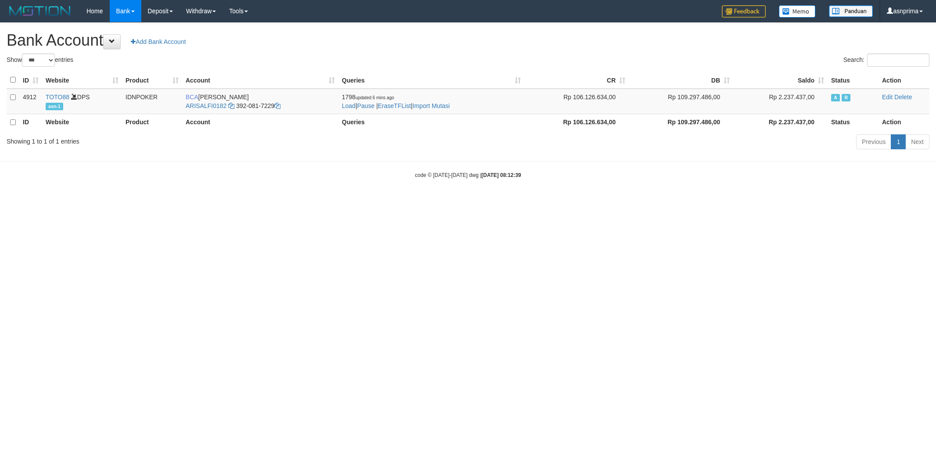
select select "***"
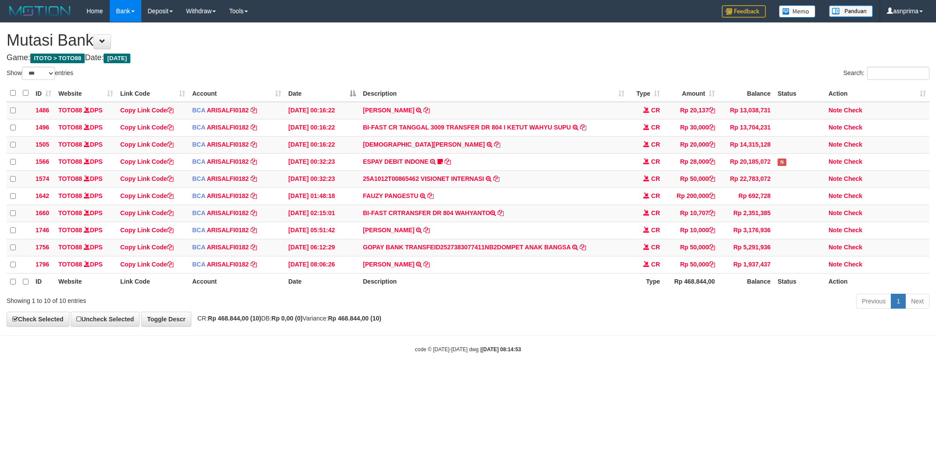
select select "***"
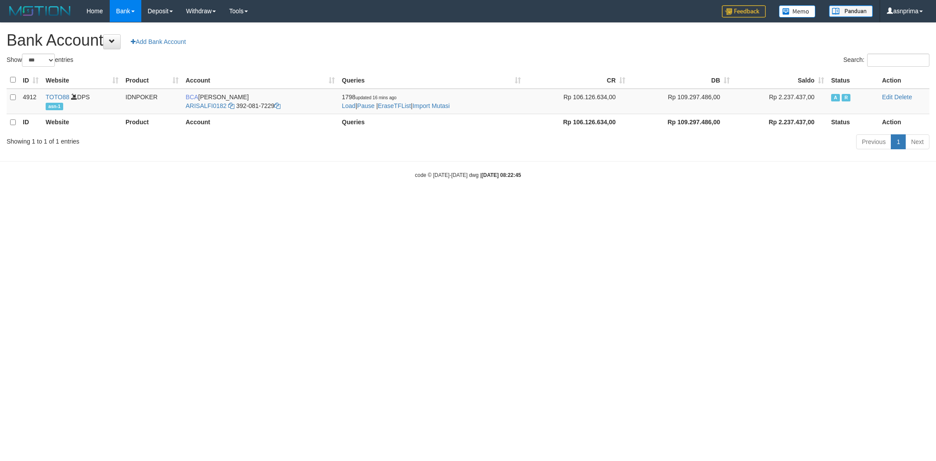
select select "***"
click at [446, 104] on link "Import Mutasi" at bounding box center [431, 105] width 37 height 7
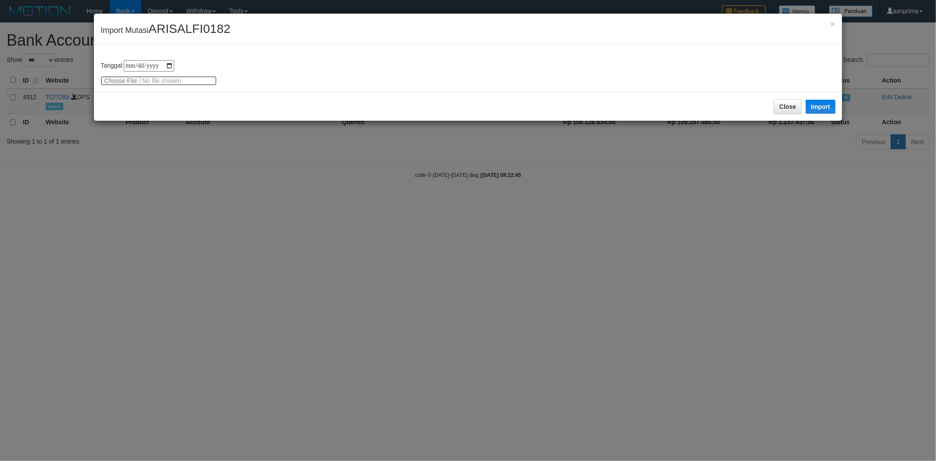
click at [155, 79] on input "file" at bounding box center [159, 81] width 116 height 10
type input "**********"
click at [828, 102] on button "Import" at bounding box center [821, 107] width 30 height 14
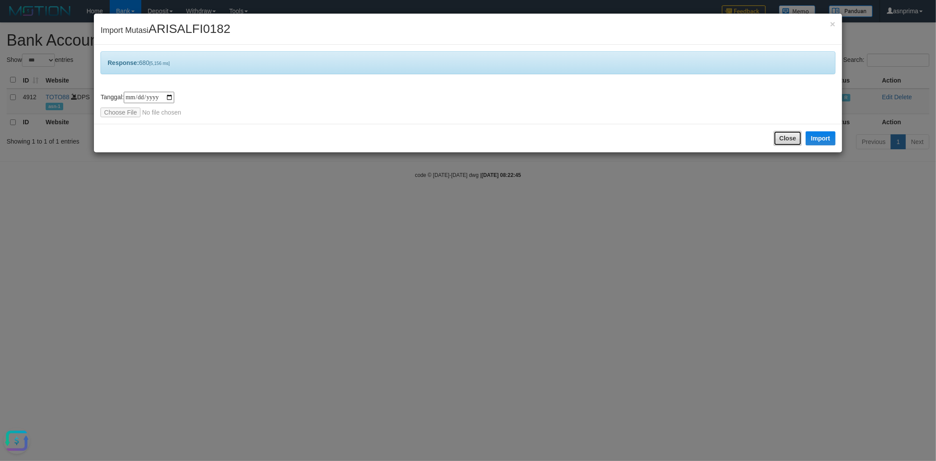
click at [780, 138] on button "Close" at bounding box center [788, 138] width 28 height 15
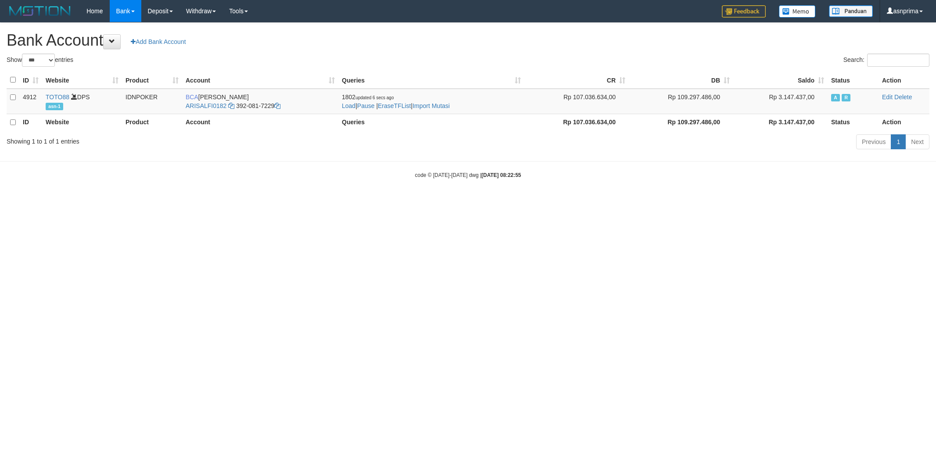
select select "***"
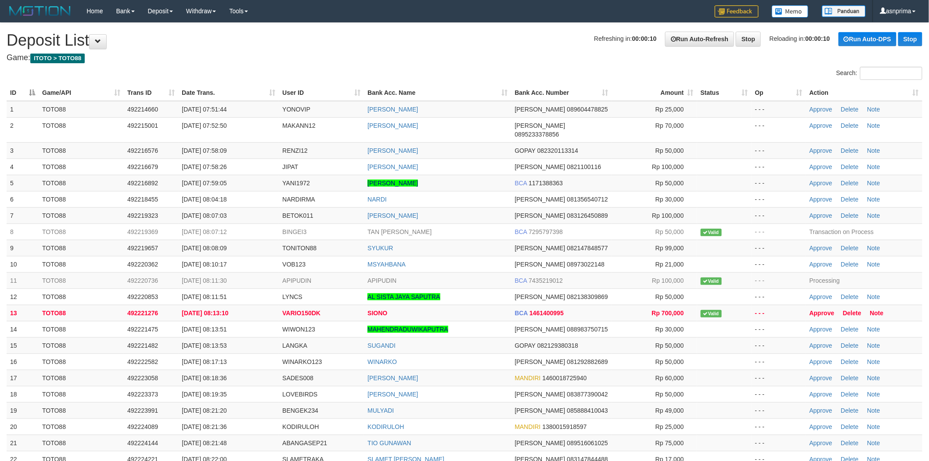
click at [906, 93] on th "Action" at bounding box center [864, 93] width 116 height 16
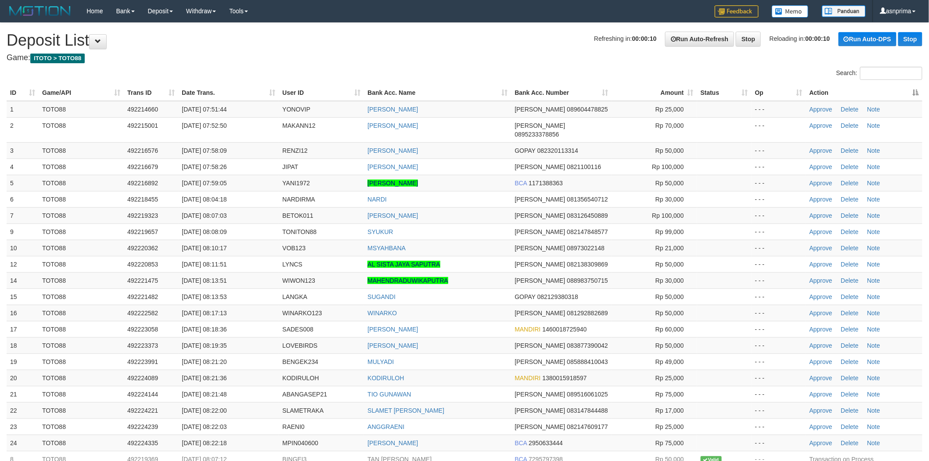
click at [906, 93] on th "Action" at bounding box center [864, 93] width 116 height 16
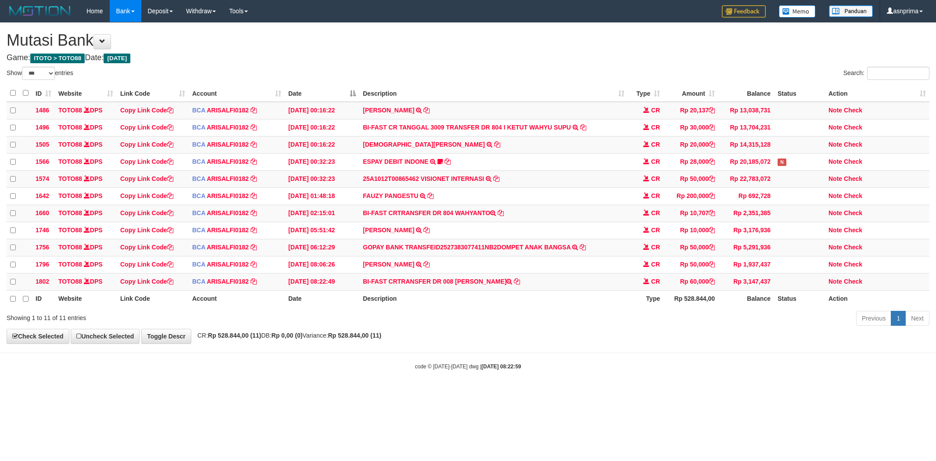
select select "***"
click at [468, 286] on td "BI-FAST CRTRANSFER DR 008 [PERSON_NAME]" at bounding box center [494, 281] width 269 height 17
click at [462, 288] on td "BI-FAST CRTRANSFER DR 008 [PERSON_NAME]" at bounding box center [494, 281] width 269 height 17
drag, startPoint x: 462, startPoint y: 288, endPoint x: 477, endPoint y: 288, distance: 14.9
click at [477, 288] on td "BI-FAST CRTRANSFER DR 008 [PERSON_NAME]" at bounding box center [494, 281] width 269 height 17
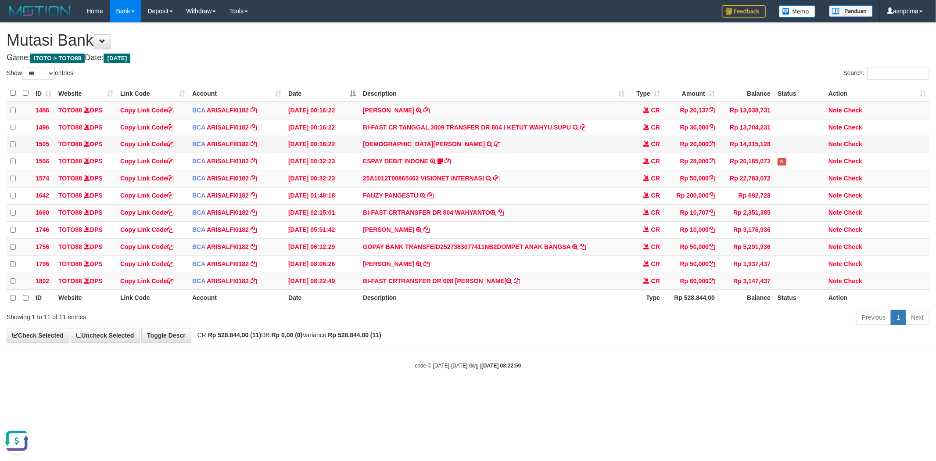
copy td "[PERSON_NAME]"
click at [855, 284] on link "Check" at bounding box center [853, 280] width 18 height 7
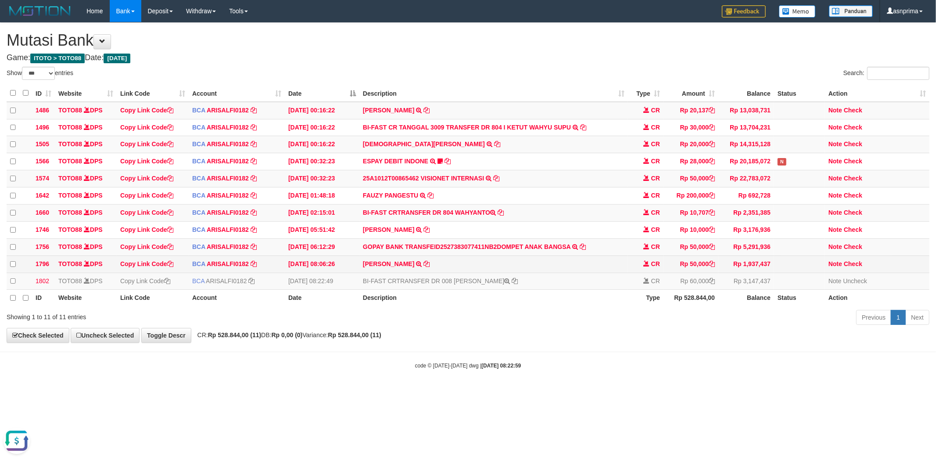
click at [445, 273] on td "[PERSON_NAME] SUBIYON TRSF E-BANKING CR 0110/FTSCY/WS95031 50000.00[PERSON_NAME]" at bounding box center [494, 264] width 269 height 17
click at [430, 267] on icon at bounding box center [427, 264] width 6 height 6
drag, startPoint x: 859, startPoint y: 272, endPoint x: 647, endPoint y: 197, distance: 225.1
click at [859, 267] on link "Check" at bounding box center [853, 263] width 18 height 7
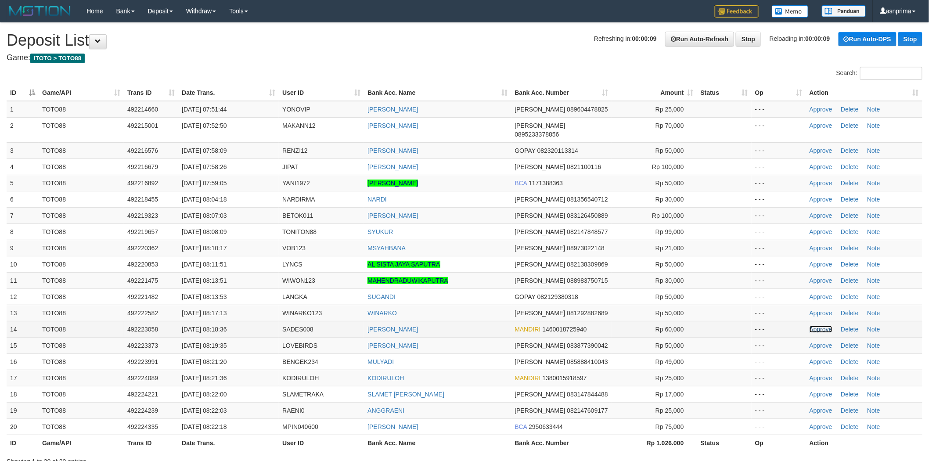
click at [821, 326] on link "Approve" at bounding box center [821, 329] width 23 height 7
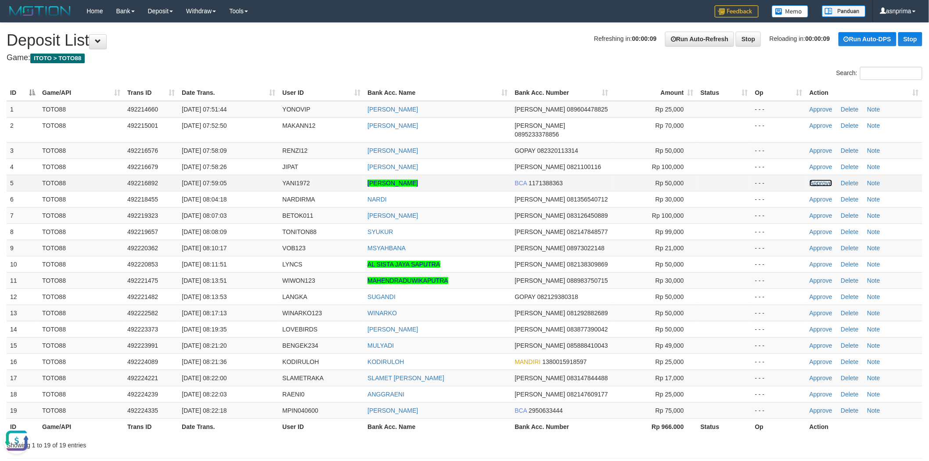
click at [817, 180] on link "Approve" at bounding box center [821, 183] width 23 height 7
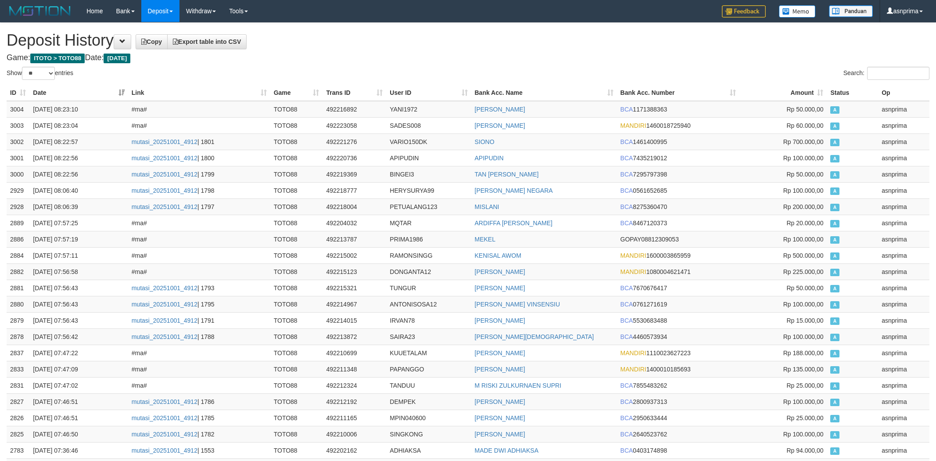
select select "**"
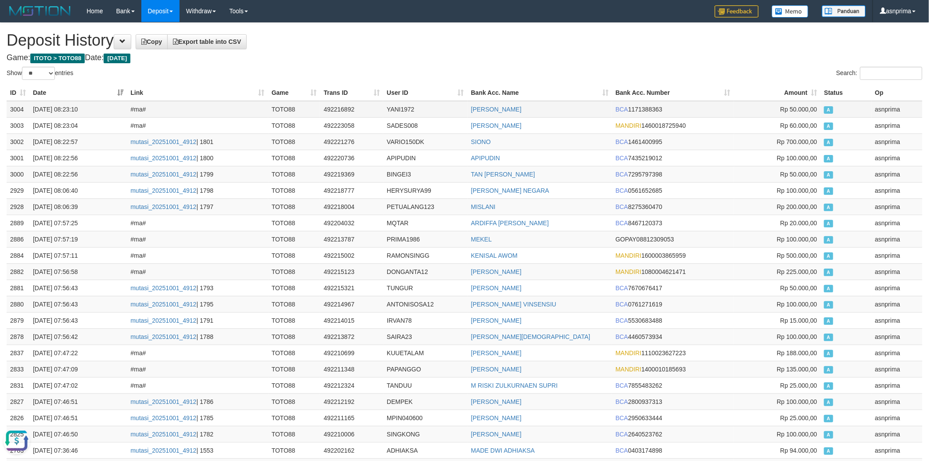
click at [18, 111] on td "3004" at bounding box center [18, 109] width 23 height 17
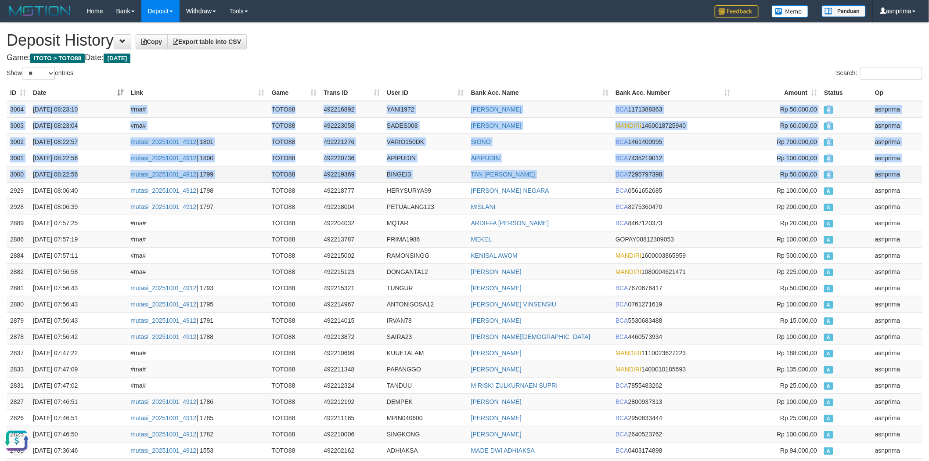
drag, startPoint x: 901, startPoint y: 175, endPoint x: 826, endPoint y: 179, distance: 75.2
click at [901, 177] on td "asnprima" at bounding box center [896, 174] width 51 height 16
copy tbody "3004 01/10/2025 08:23:10 #ma# TOTO88 492216892 YANI1972 AHMAD YANI SUBIYONO BCA…"
click at [404, 109] on td "YANI1972" at bounding box center [425, 109] width 84 height 17
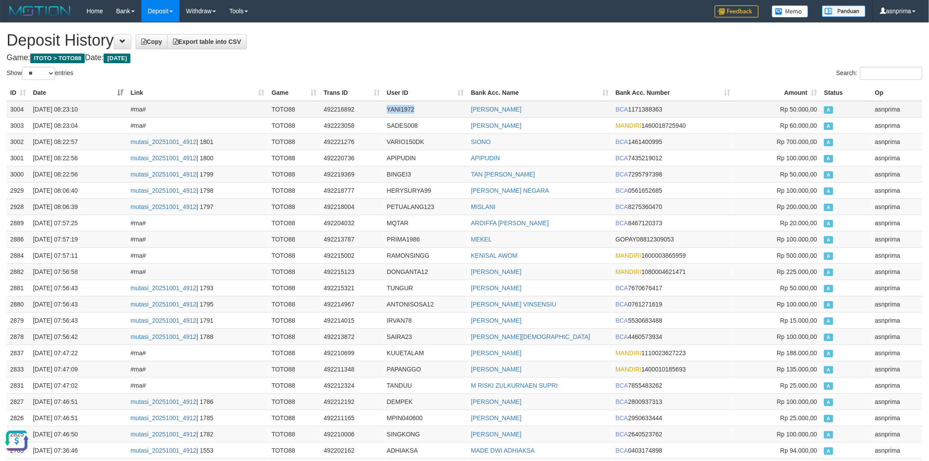
click at [404, 109] on td "YANI1972" at bounding box center [425, 109] width 84 height 17
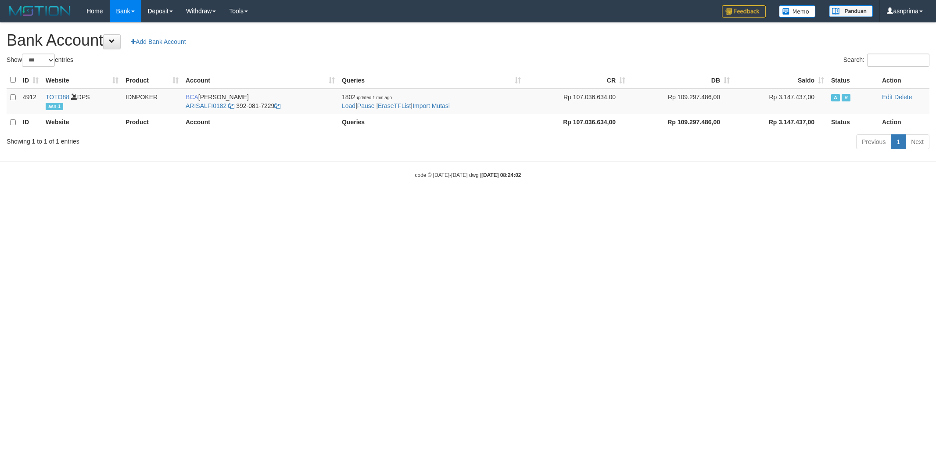
select select "***"
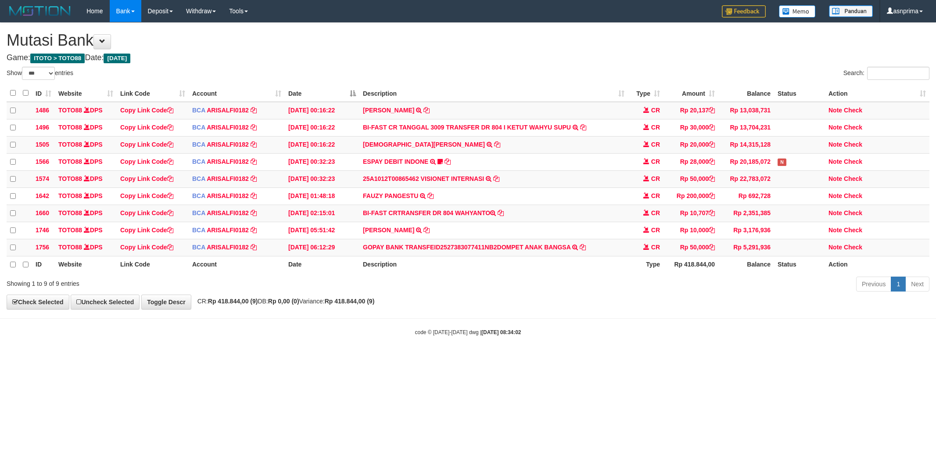
select select "***"
click at [853, 250] on link "Check" at bounding box center [853, 246] width 18 height 7
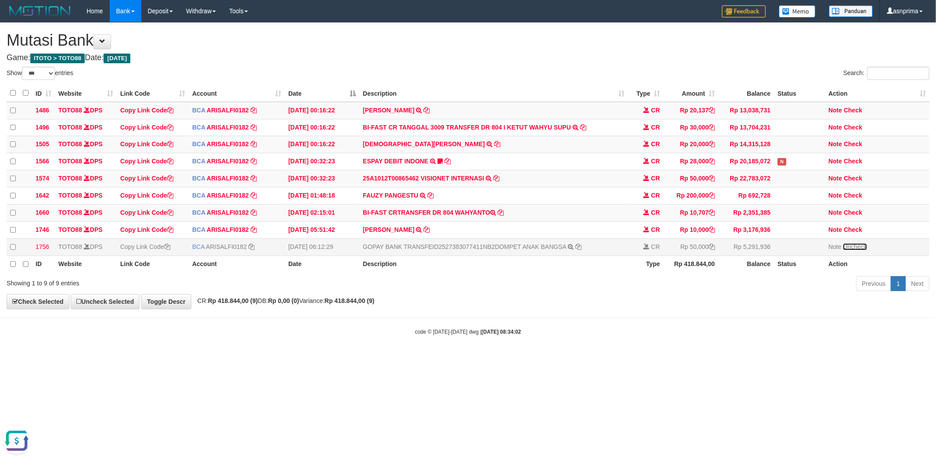
click at [857, 250] on link "Uncheck" at bounding box center [855, 246] width 24 height 7
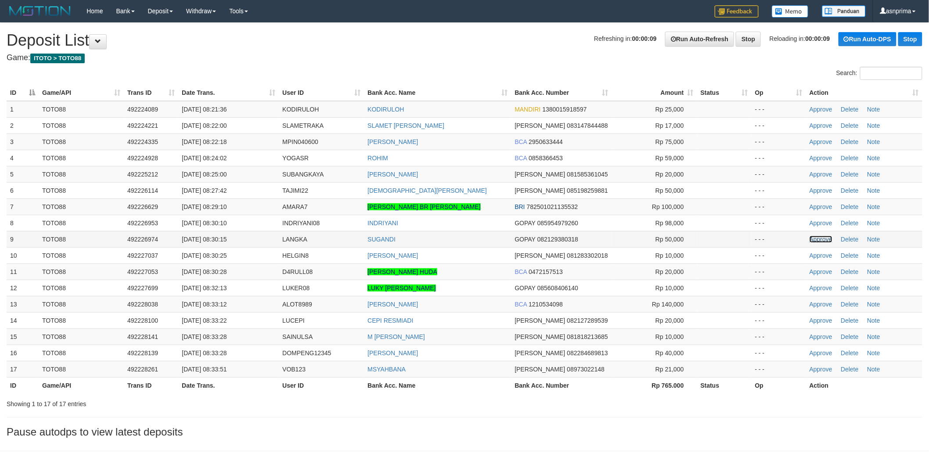
click at [818, 236] on link "Approve" at bounding box center [821, 239] width 23 height 7
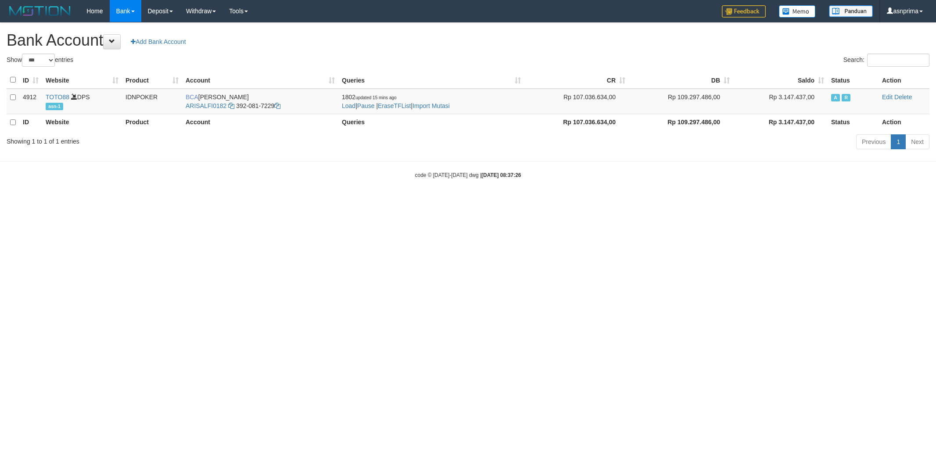
select select "***"
click at [449, 102] on link "Import Mutasi" at bounding box center [431, 105] width 37 height 7
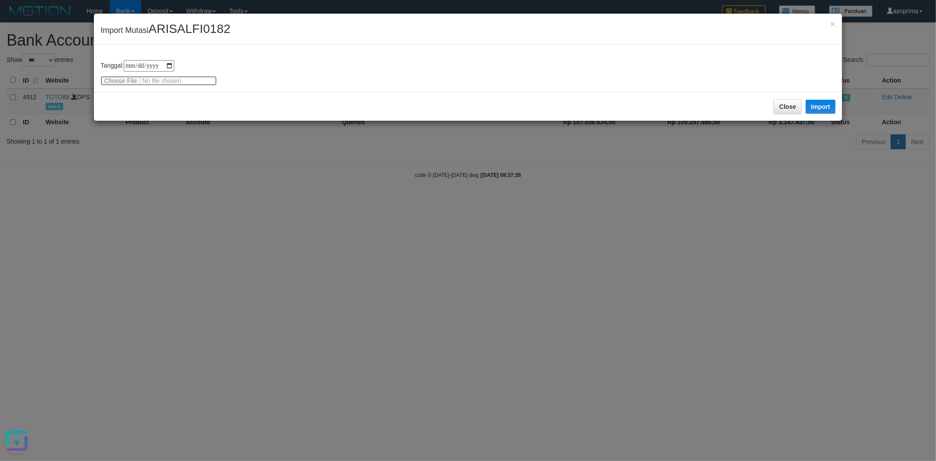
click at [159, 80] on input "file" at bounding box center [159, 81] width 116 height 10
type input "**********"
click at [827, 102] on button "Import" at bounding box center [821, 107] width 30 height 14
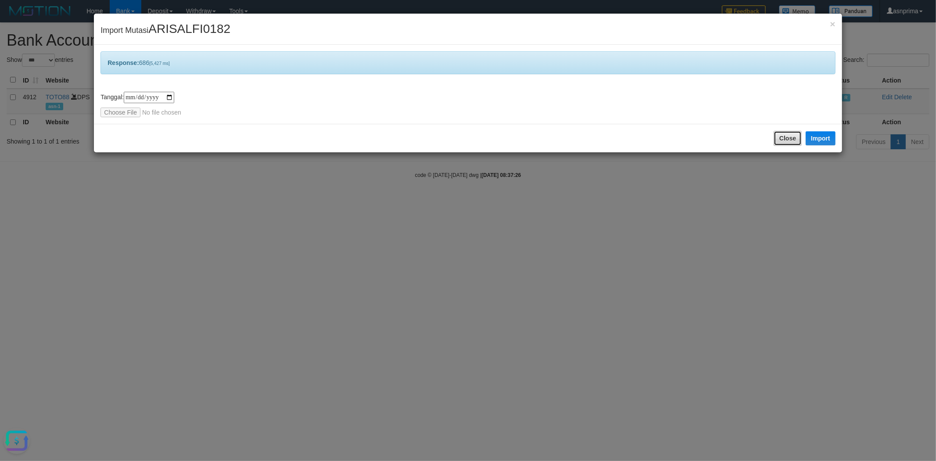
click at [785, 136] on button "Close" at bounding box center [788, 138] width 28 height 15
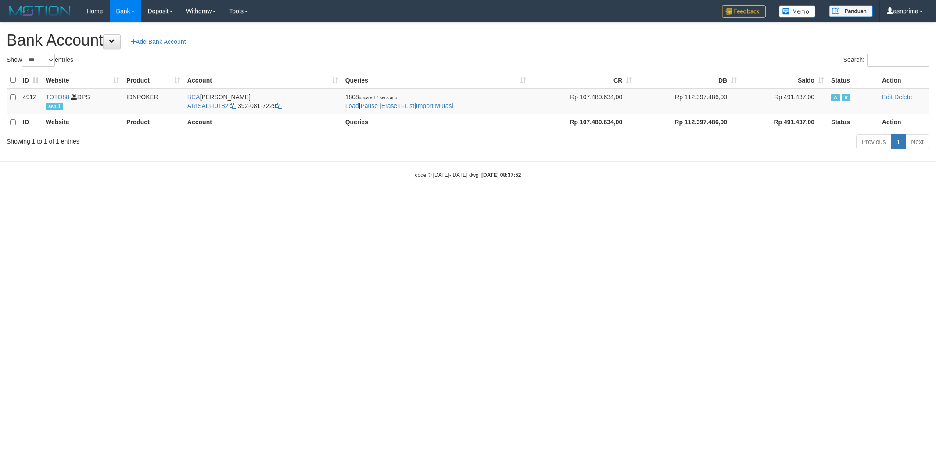
select select "***"
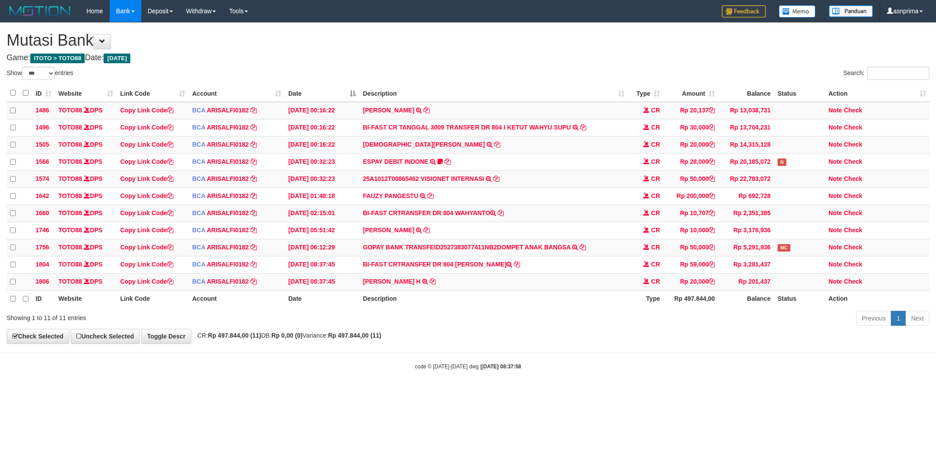
select select "***"
click at [436, 284] on icon at bounding box center [433, 281] width 6 height 6
click at [853, 284] on link "Check" at bounding box center [853, 280] width 18 height 7
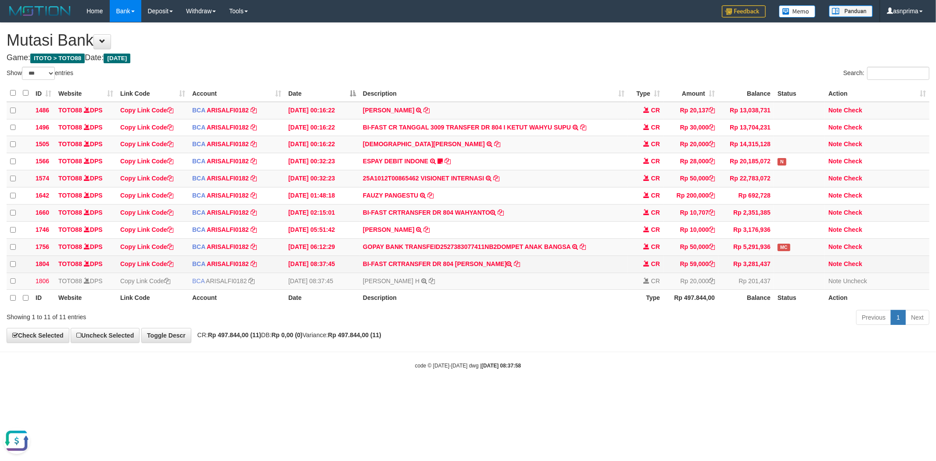
click at [460, 268] on td "BI-FAST CRTRANSFER DR 804 ROHIM" at bounding box center [494, 264] width 269 height 17
drag, startPoint x: 460, startPoint y: 268, endPoint x: 464, endPoint y: 273, distance: 7.1
click at [460, 268] on td "BI-FAST CRTRANSFER DR 804 ROHIM" at bounding box center [494, 264] width 269 height 17
click at [468, 273] on td "BI-FAST CRTRANSFER DR 804 ROHIM" at bounding box center [494, 264] width 269 height 17
copy td "ROHIM"
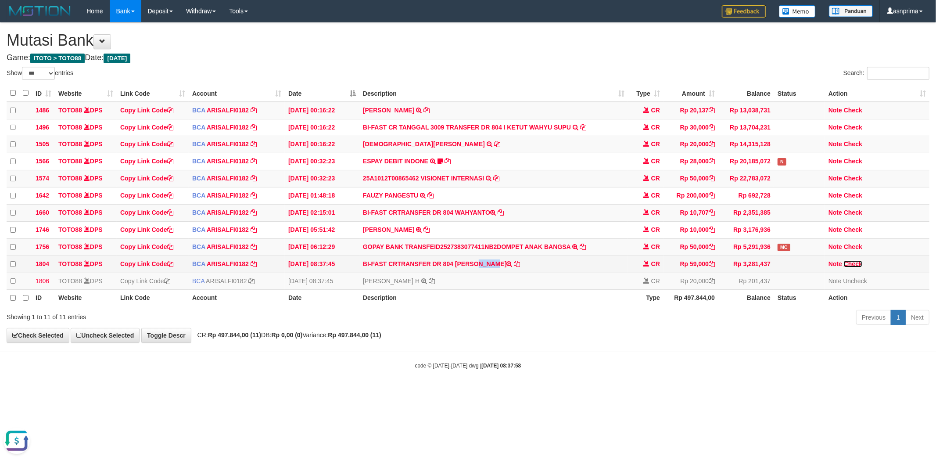
click at [855, 267] on link "Check" at bounding box center [853, 263] width 18 height 7
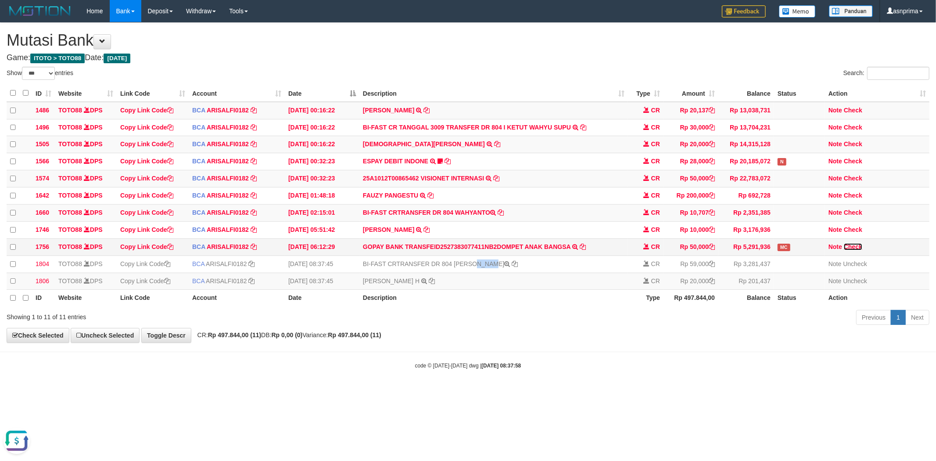
click at [848, 250] on link "Check" at bounding box center [853, 246] width 18 height 7
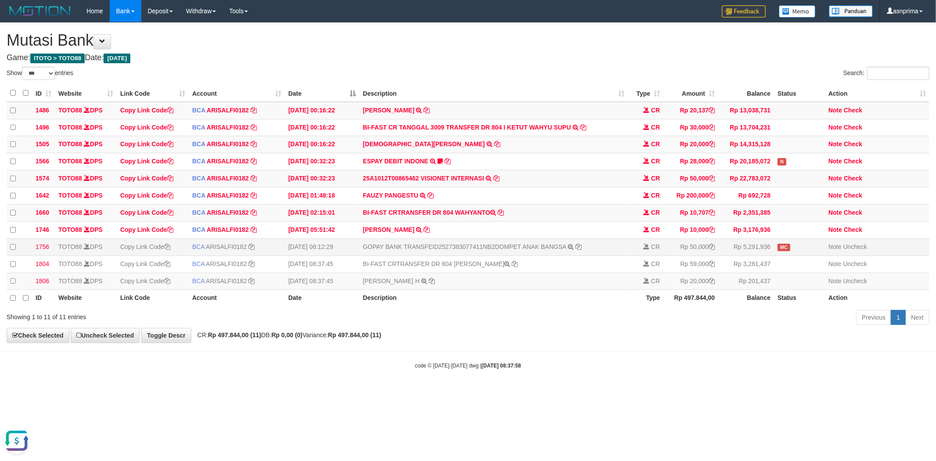
click at [573, 253] on td "GOPAY BANK TRANSFEID2527383077411NB2DOMPET ANAK BANGSA TRSF E-BANKING CR 0110/F…" at bounding box center [494, 246] width 269 height 17
click at [577, 250] on icon at bounding box center [579, 247] width 6 height 6
click at [379, 33] on h1 "Mutasi Bank" at bounding box center [468, 41] width 923 height 18
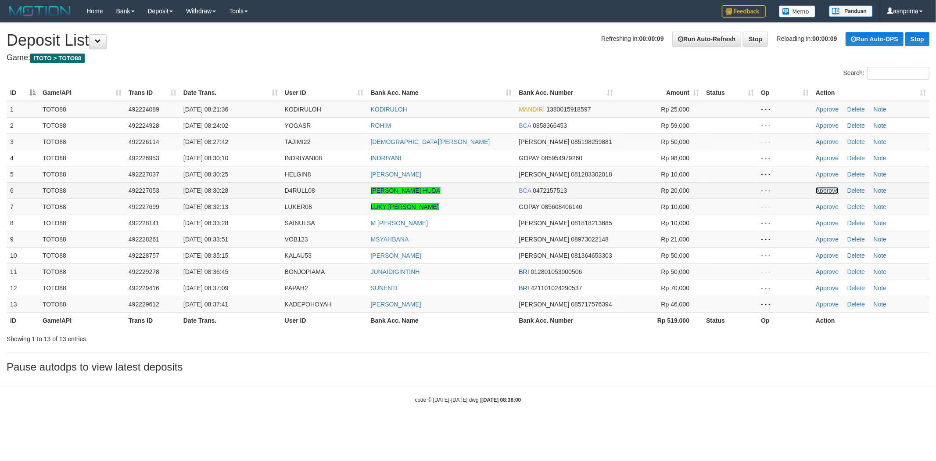
click at [820, 191] on link "Approve" at bounding box center [827, 190] width 23 height 7
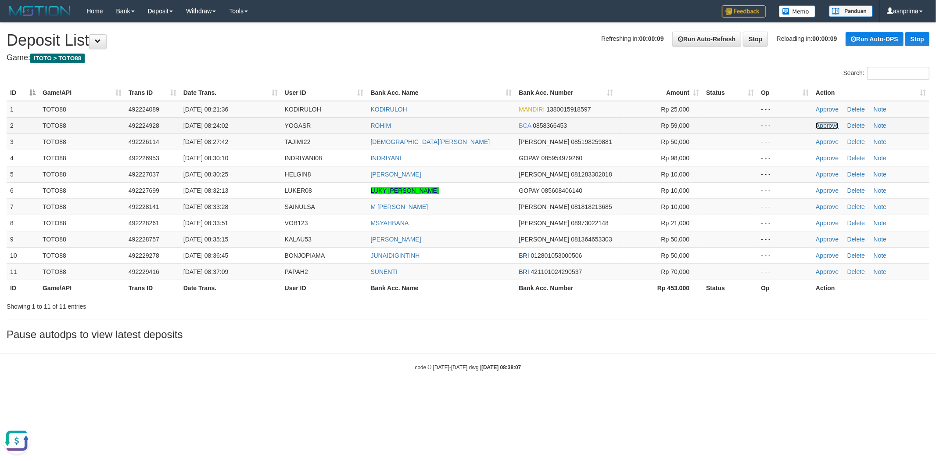
click at [825, 122] on link "Approve" at bounding box center [827, 125] width 23 height 7
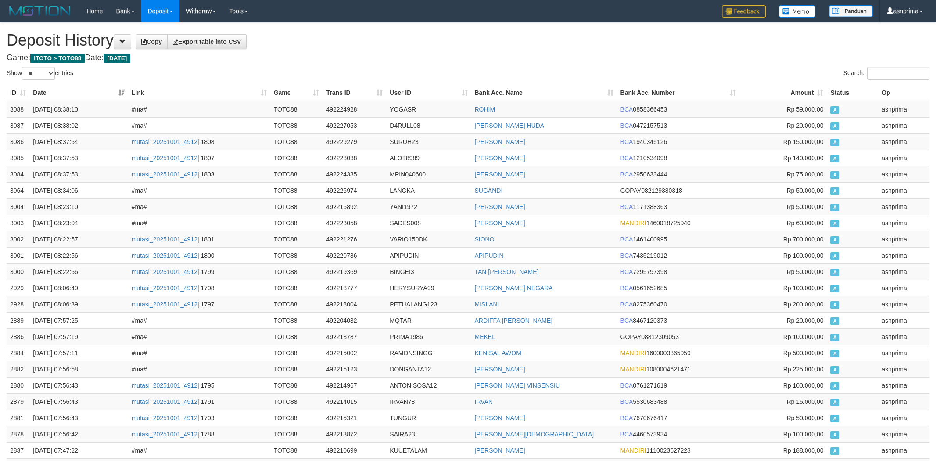
select select "**"
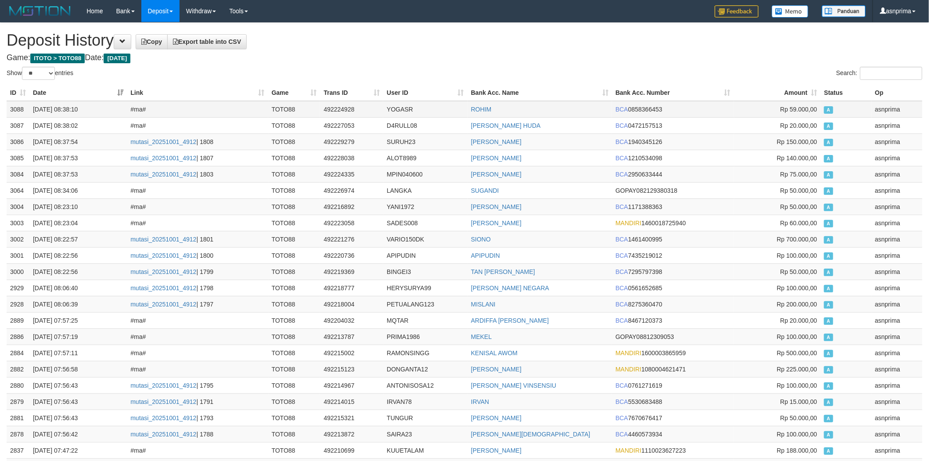
click at [17, 105] on td "3088" at bounding box center [18, 109] width 23 height 17
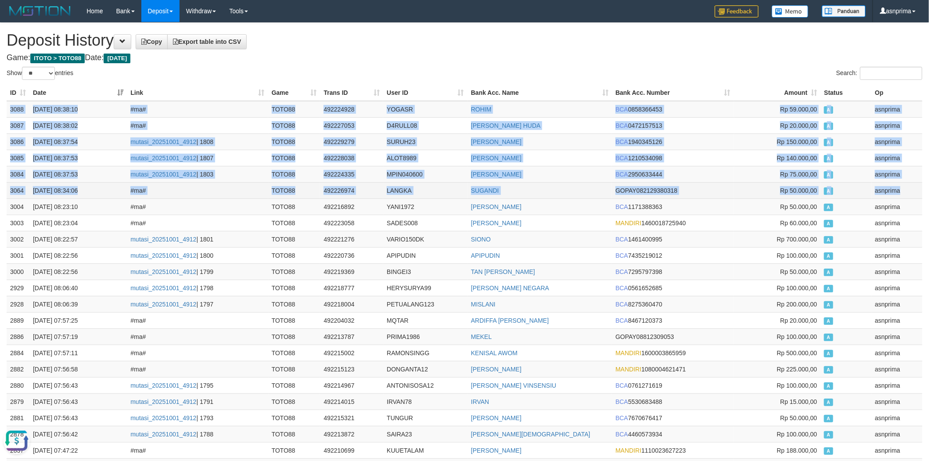
click at [899, 186] on td "asnprima" at bounding box center [896, 190] width 51 height 16
copy tbody "3088 01/10/2025 08:38:10 #ma# TOTO88 492224928 YOGASR ROHIM BCA 0858366453 Rp 5…"
click at [405, 110] on td "YOGASR" at bounding box center [425, 109] width 84 height 17
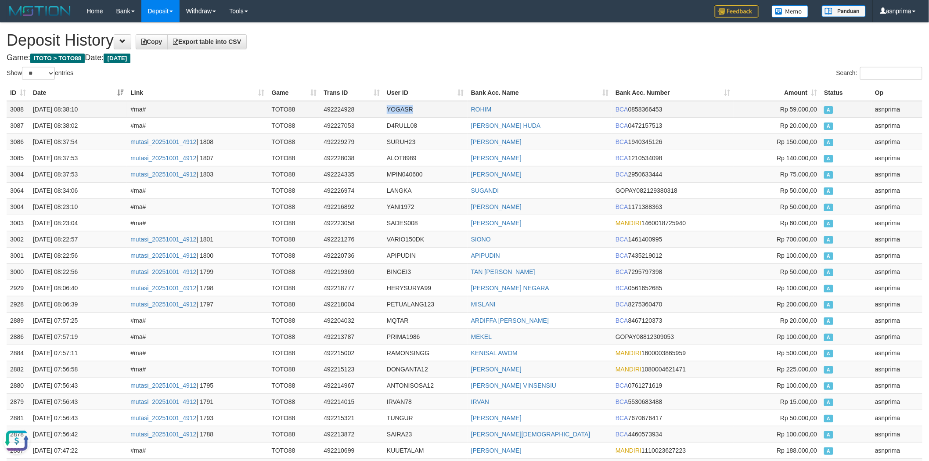
click at [405, 110] on td "YOGASR" at bounding box center [425, 109] width 84 height 17
